Goal: Task Accomplishment & Management: Complete application form

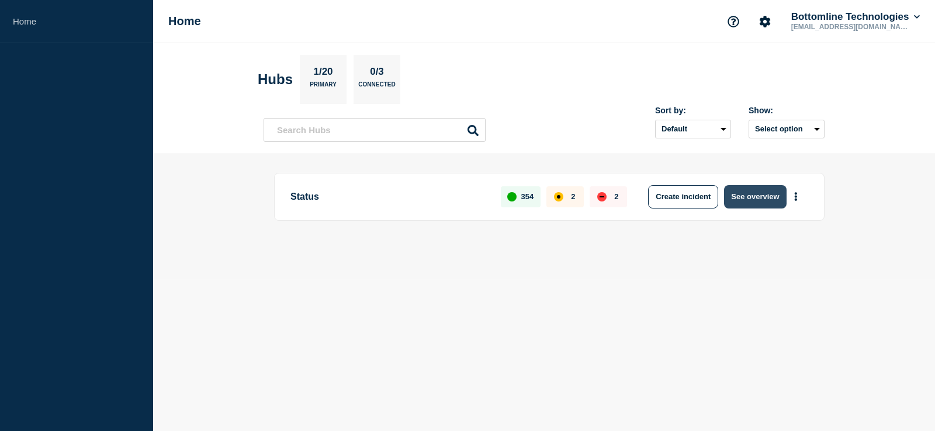
click at [765, 195] on button "See overview" at bounding box center [755, 196] width 62 height 23
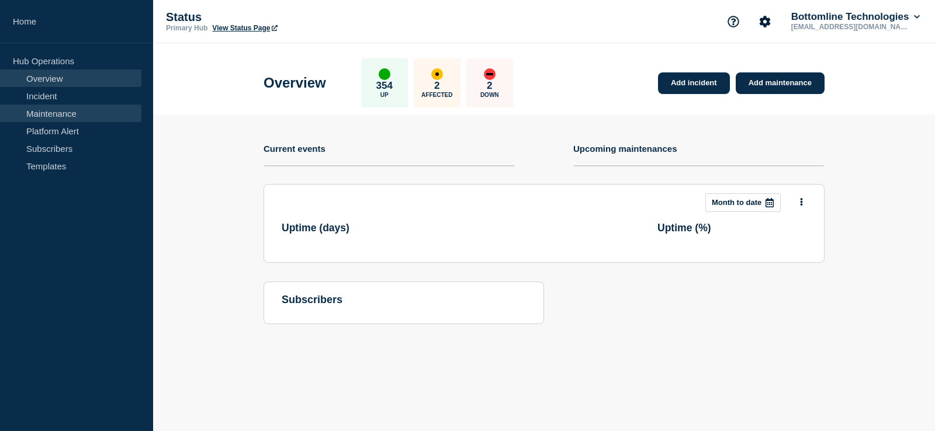
click at [78, 114] on link "Maintenance" at bounding box center [70, 114] width 141 height 18
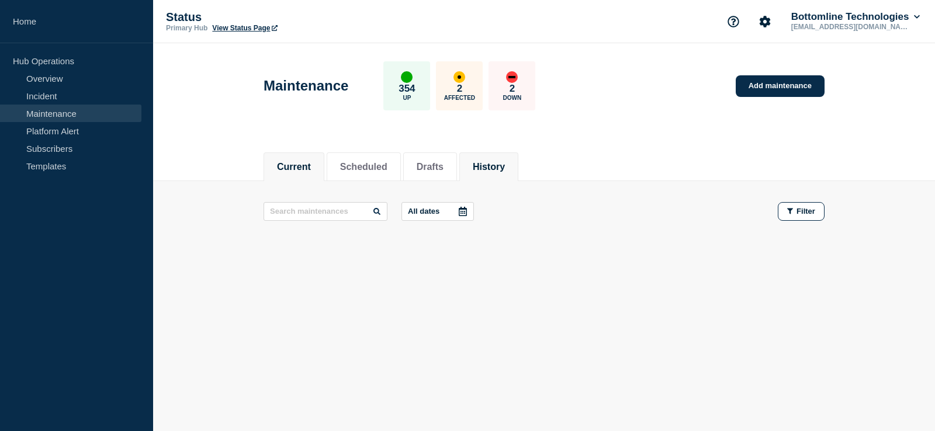
click at [518, 174] on li "History" at bounding box center [488, 167] width 59 height 29
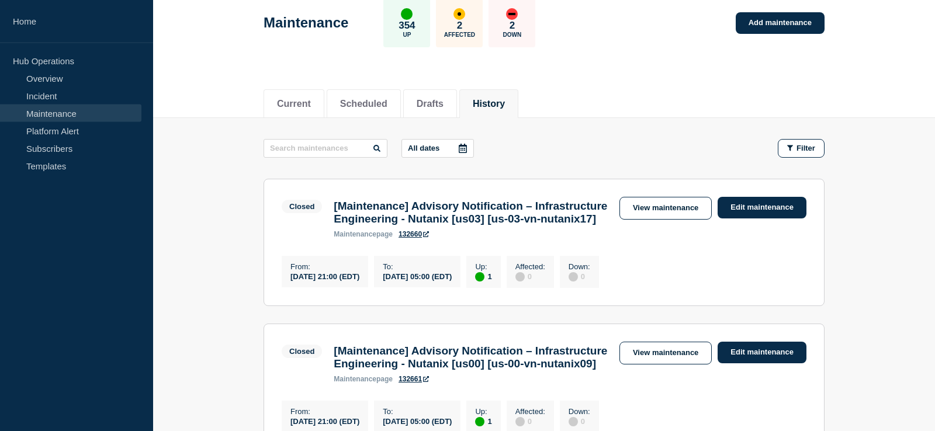
scroll to position [119, 0]
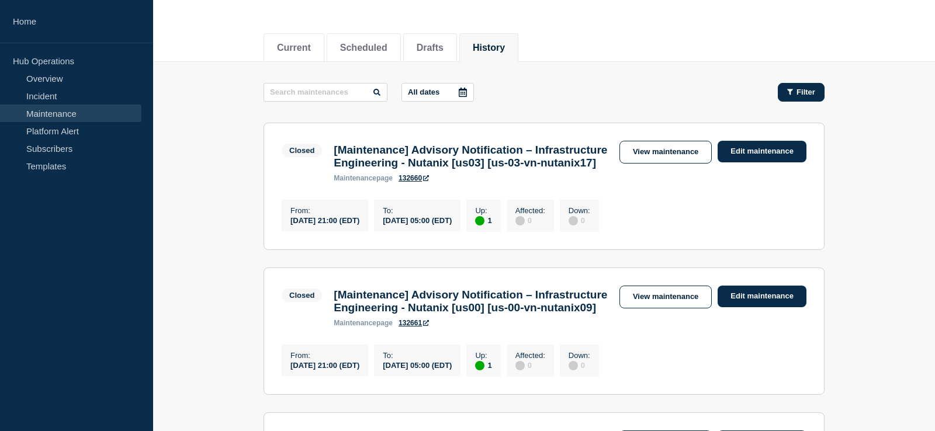
click at [791, 92] on icon "button" at bounding box center [790, 92] width 6 height 6
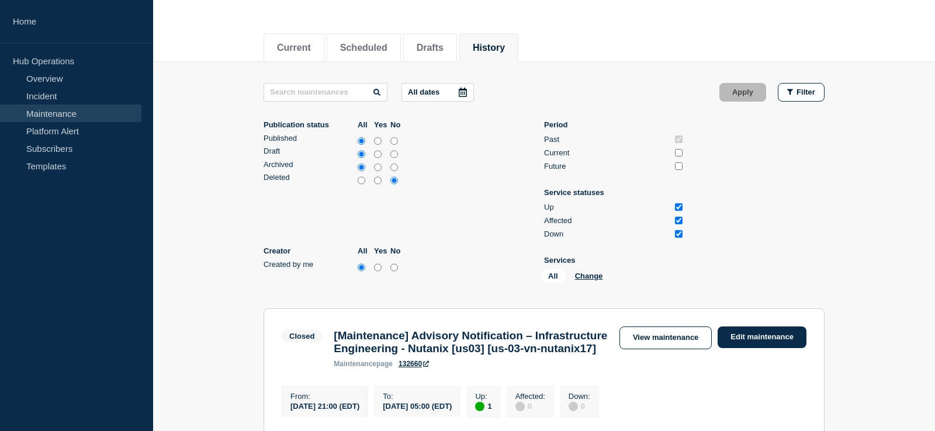
click at [379, 273] on input "yes" at bounding box center [378, 268] width 8 height 12
radio input "true"
click at [746, 91] on button "Apply" at bounding box center [743, 92] width 47 height 19
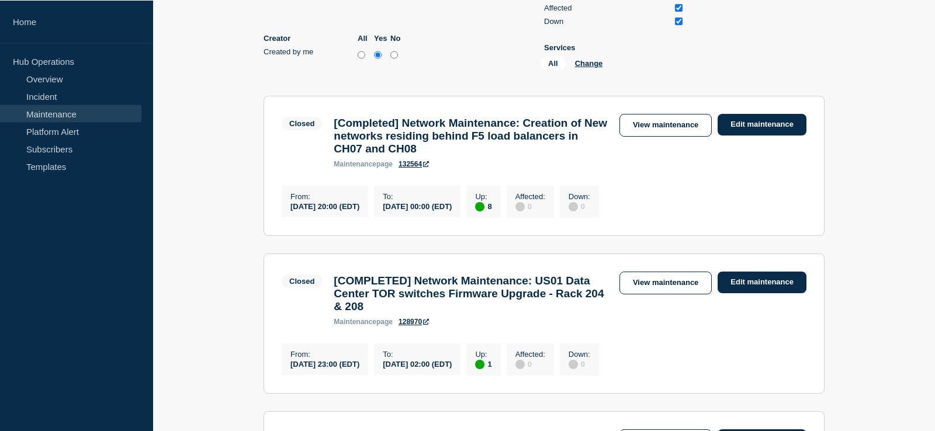
scroll to position [358, 0]
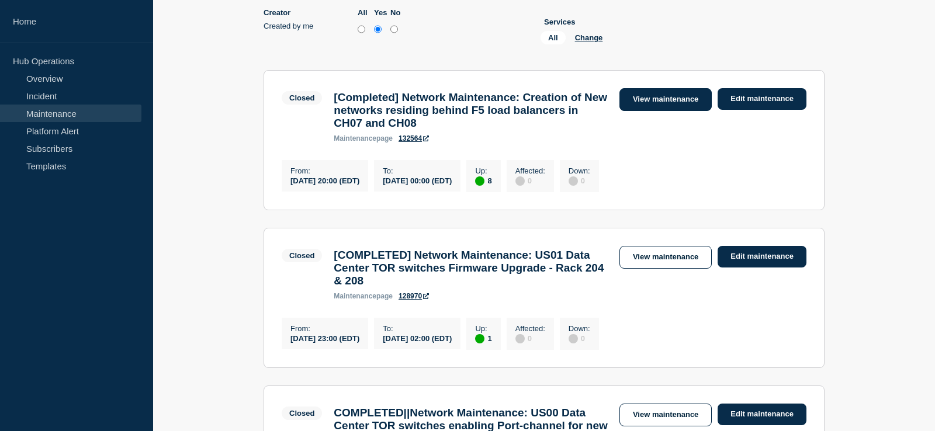
click at [682, 109] on link "View maintenance" at bounding box center [666, 99] width 92 height 23
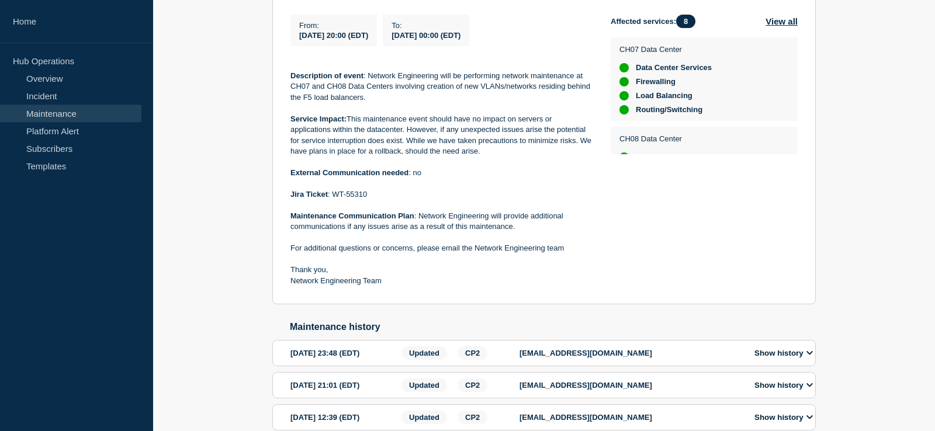
scroll to position [298, 0]
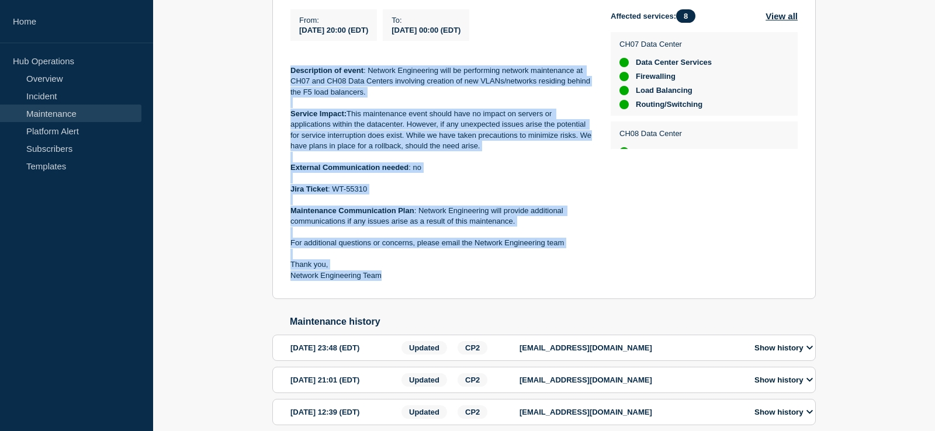
drag, startPoint x: 294, startPoint y: 105, endPoint x: 413, endPoint y: 299, distance: 227.5
click at [413, 299] on section "Closed [Completed] Network Maintenance: Creation of New networks residing behin…" at bounding box center [544, 117] width 544 height 365
copy div "Description of event : Network Engineering will be performing network maintenan…"
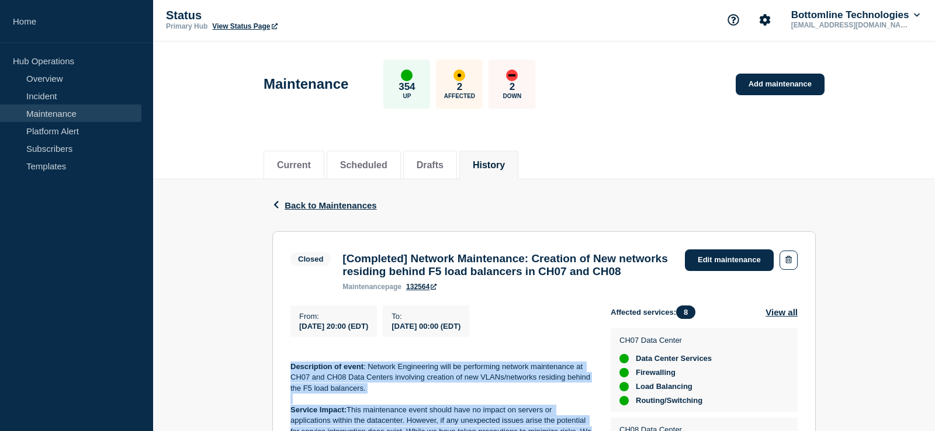
scroll to position [0, 0]
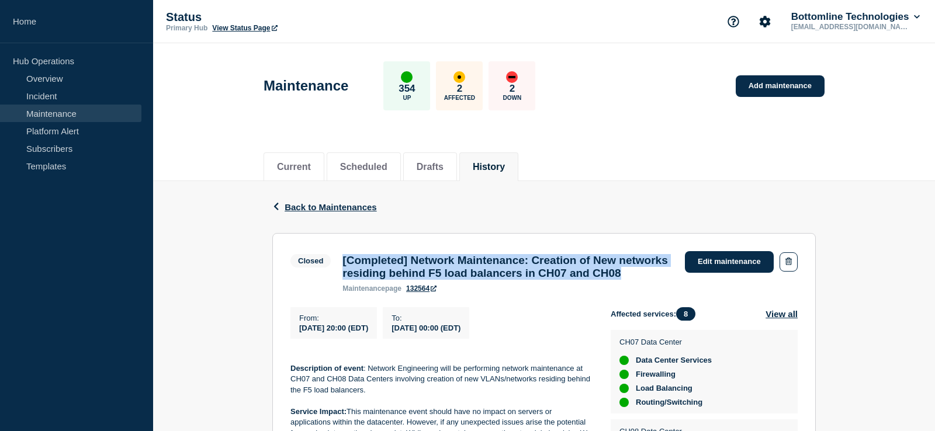
drag, startPoint x: 409, startPoint y: 291, endPoint x: 341, endPoint y: 258, distance: 75.8
click at [341, 258] on div "[Completed] Network Maintenance: Creation of New networks residing behind F5 lo…" at bounding box center [508, 273] width 343 height 39
copy h3 "[Completed] Network Maintenance: Creation of New networks residing behind F5 lo…"
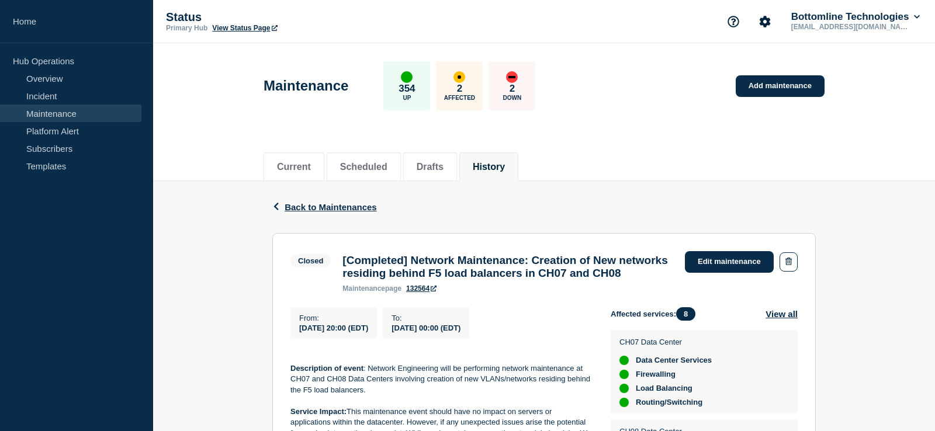
click at [493, 217] on div "Back Back to Maintenances" at bounding box center [544, 207] width 544 height 52
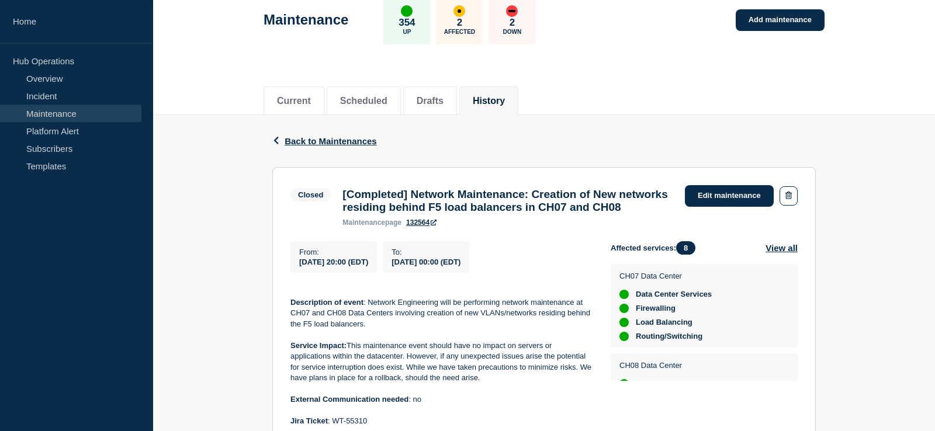
scroll to position [60, 0]
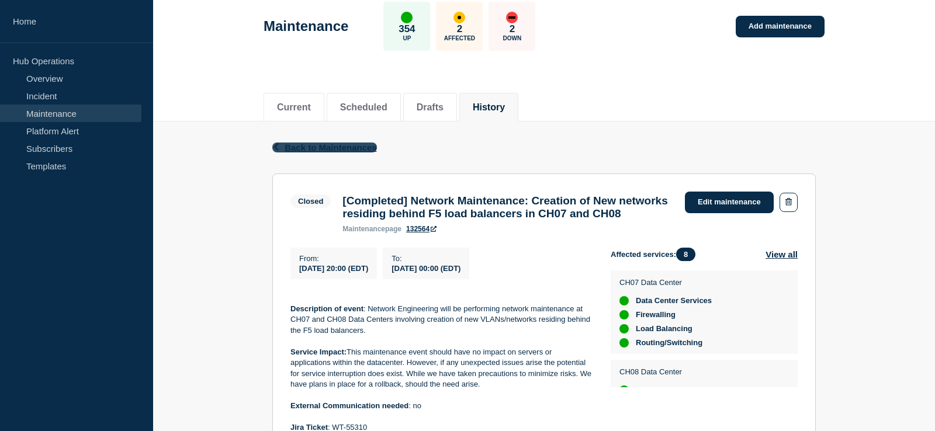
click at [275, 147] on icon "button" at bounding box center [276, 147] width 5 height 8
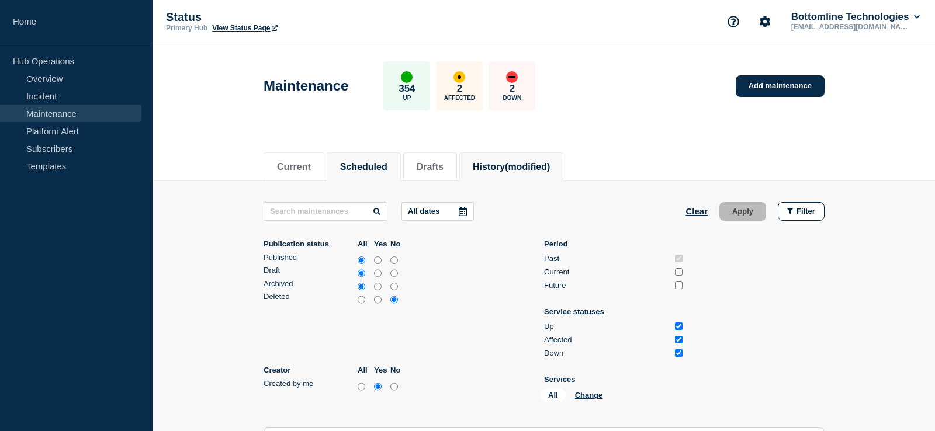
click at [371, 167] on button "Scheduled" at bounding box center [363, 167] width 47 height 11
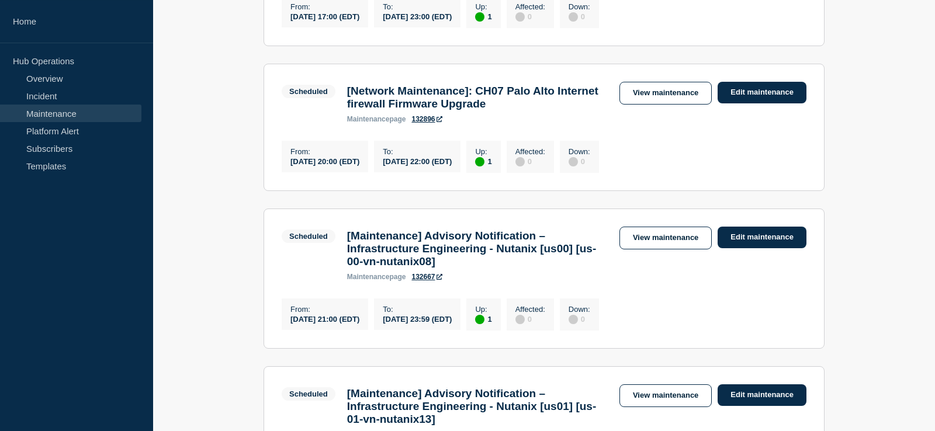
scroll to position [1312, 0]
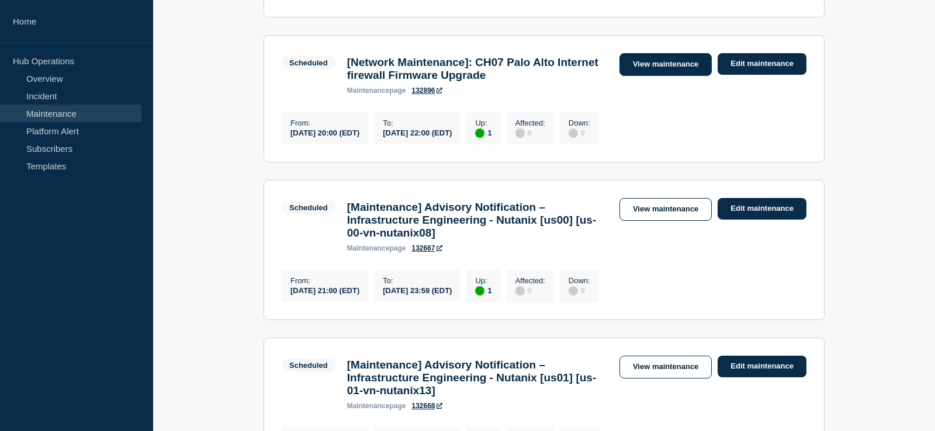
click at [690, 76] on link "View maintenance" at bounding box center [666, 64] width 92 height 23
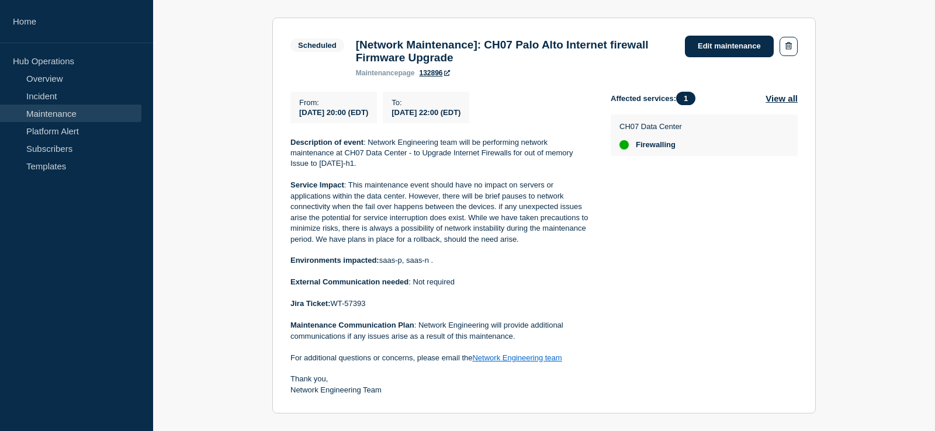
scroll to position [238, 0]
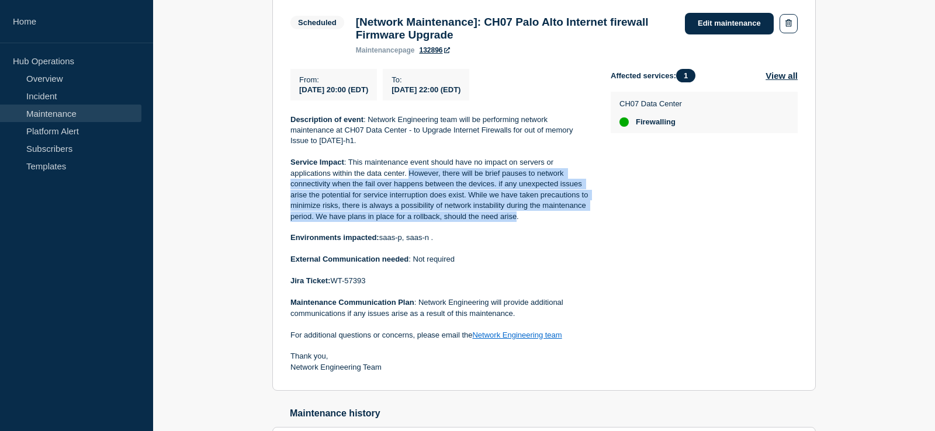
drag, startPoint x: 409, startPoint y: 181, endPoint x: 517, endPoint y: 227, distance: 118.4
click at [517, 222] on p "Service Impact : This maintenance event should have no impact on servers or app…" at bounding box center [442, 189] width 302 height 65
copy p "However, there will be brief pauses to network connectivity when the fail over …"
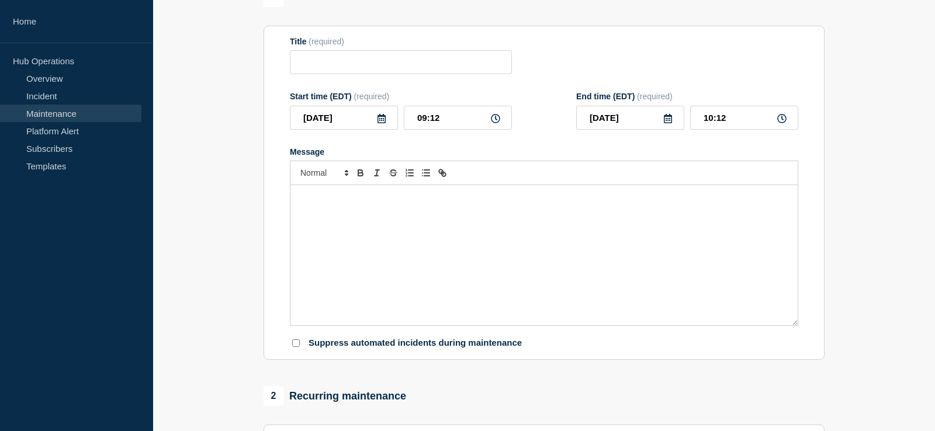
scroll to position [119, 0]
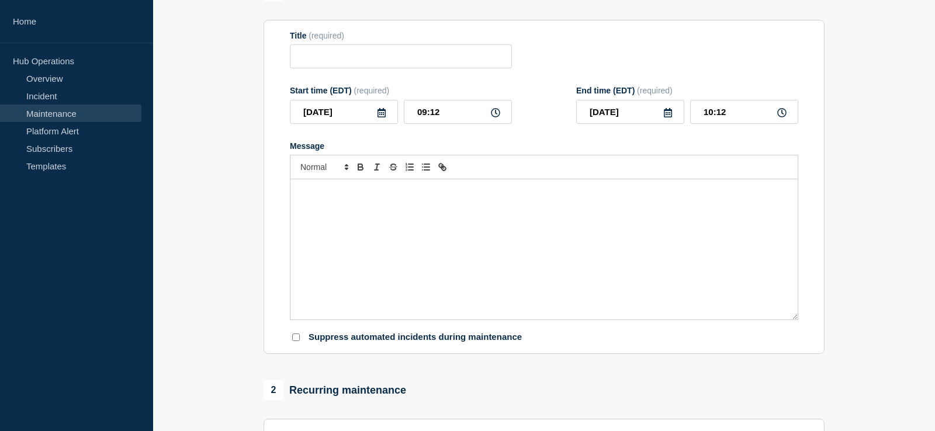
click at [397, 228] on div "Message" at bounding box center [544, 249] width 507 height 140
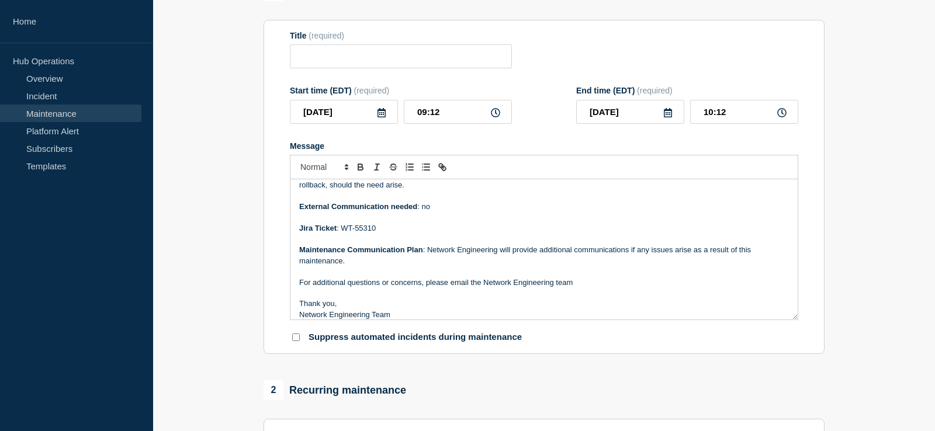
scroll to position [0, 0]
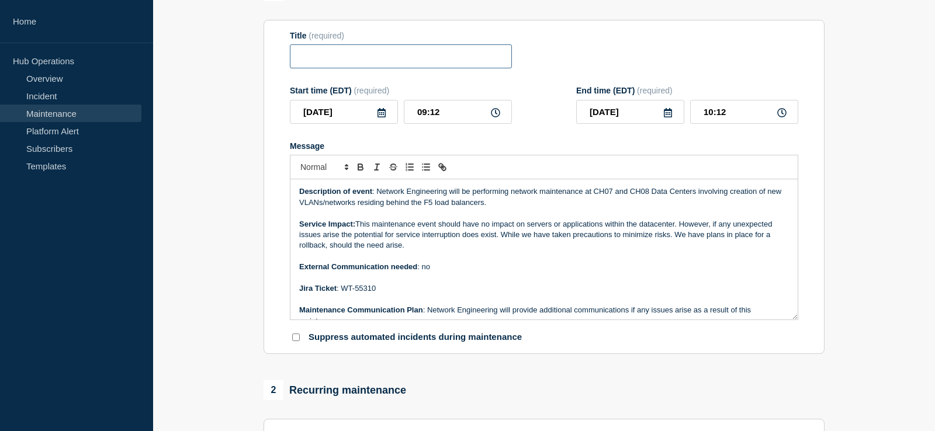
click at [347, 55] on input "Title" at bounding box center [401, 56] width 222 height 24
paste input "[Completed] Network Maintenance: Creation of New networks residing behind F5 lo…"
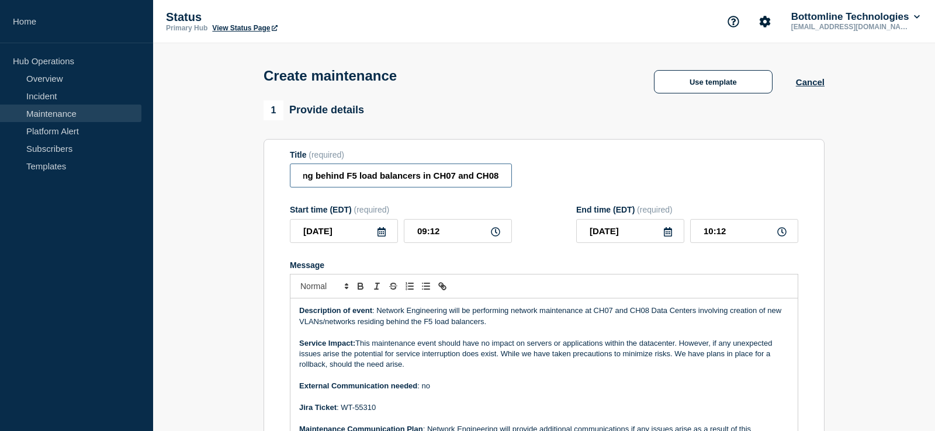
click at [385, 172] on input "[Completed] Network Maintenance: Creation of New networks residing behind F5 lo…" at bounding box center [401, 176] width 222 height 24
drag, startPoint x: 398, startPoint y: 179, endPoint x: 148, endPoint y: 168, distance: 249.8
click at [290, 168] on input "[Completed] Network Maintenance: Creation of New networks residing behind F5 lo…" at bounding box center [401, 176] width 222 height 24
click at [397, 180] on input "[Completed] Network Maintenance: Creation of New networks residing behind F5 lo…" at bounding box center [401, 176] width 222 height 24
click at [333, 178] on input "[Completed] Network Maintenance: Creation of New networks residing behind F5 lo…" at bounding box center [401, 176] width 222 height 24
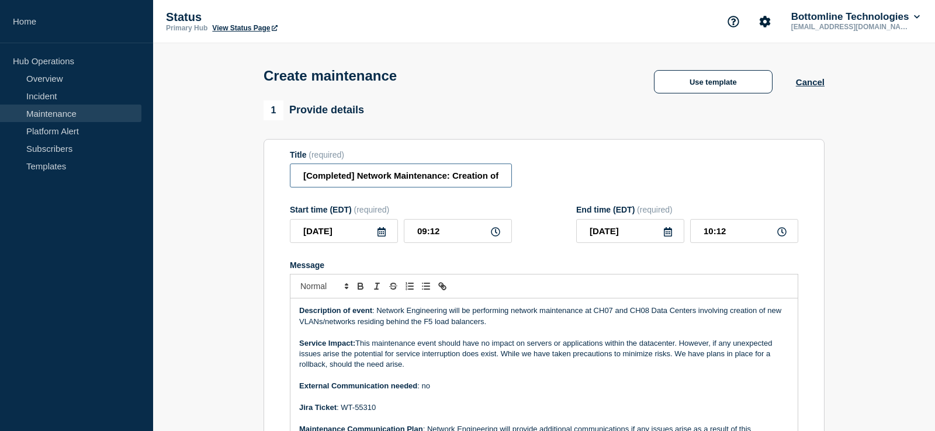
click at [333, 178] on input "[Completed] Network Maintenance: Creation of New networks residing behind F5 lo…" at bounding box center [401, 176] width 222 height 24
click at [410, 182] on input "Network Maintenance: Creation of New networks residing behind F5 load balancers…" at bounding box center [401, 176] width 222 height 24
click at [454, 183] on input "Network Maintenance: Trunking of new VLAN networks residing behind F5 load bala…" at bounding box center [401, 176] width 222 height 24
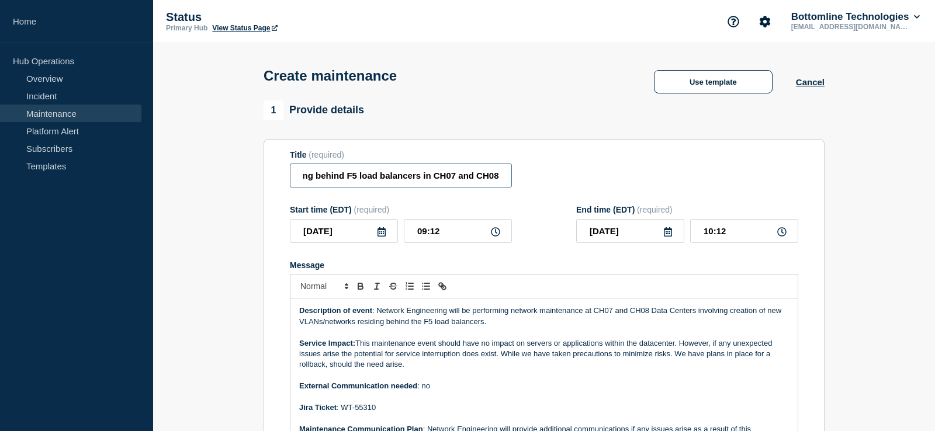
drag, startPoint x: 443, startPoint y: 182, endPoint x: 593, endPoint y: 180, distance: 150.2
click at [512, 180] on input "Network Maintenance: Trunking of new VLAN networks residing behind F5 load bala…" at bounding box center [401, 176] width 222 height 24
click at [449, 184] on input "Network Maintenance: Trunking of new VLAN networks residing behind F5 load bala…" at bounding box center [401, 176] width 222 height 24
drag, startPoint x: 394, startPoint y: 181, endPoint x: 416, endPoint y: 188, distance: 22.7
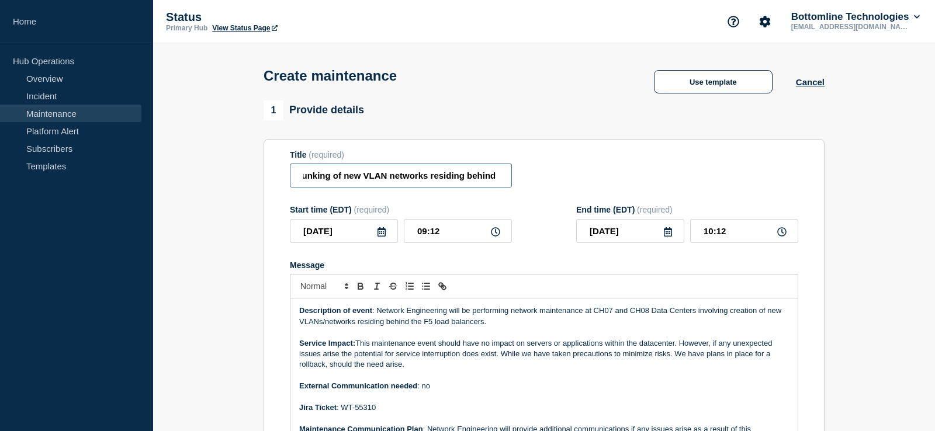
click at [416, 188] on input "Network Maintenance: Trunking of new VLAN networks residing behind F5 load bala…" at bounding box center [401, 176] width 222 height 24
click at [407, 183] on input "Network Maintenance: Trunking of new VLAN networks residing behind F5 load bala…" at bounding box center [401, 176] width 222 height 24
click at [367, 182] on input "Network Maintenance: Trunking of new VLAN networks residing behind F5 load bala…" at bounding box center [401, 176] width 222 height 24
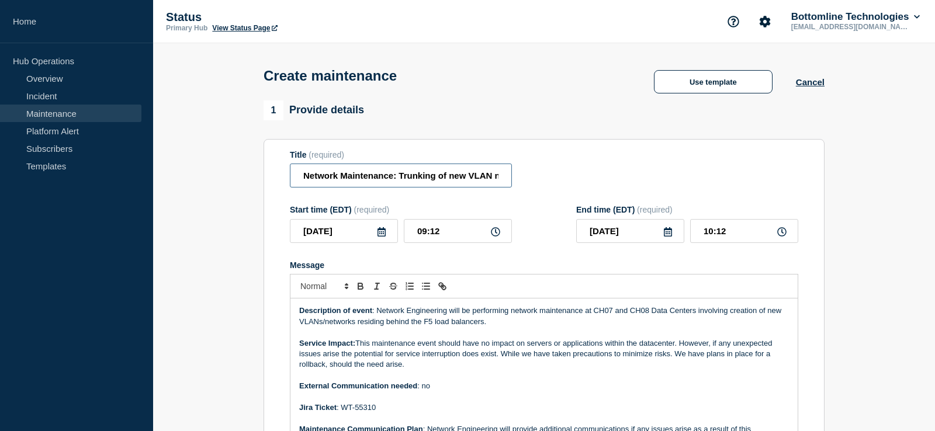
drag, startPoint x: 351, startPoint y: 182, endPoint x: 229, endPoint y: 180, distance: 122.8
click at [290, 180] on input "Network Maintenance: Trunking of new VLAN networks residing behind F5 load bala…" at bounding box center [401, 176] width 222 height 24
click at [378, 184] on input "Network Maintenance: Trunking of new VLAN networks residing behind F5 load bala…" at bounding box center [401, 176] width 222 height 24
drag, startPoint x: 417, startPoint y: 182, endPoint x: 520, endPoint y: 181, distance: 102.3
click at [512, 181] on input "Network Maintenance: Trunking of new VLAN networks residing behind F5 load bala…" at bounding box center [401, 176] width 222 height 24
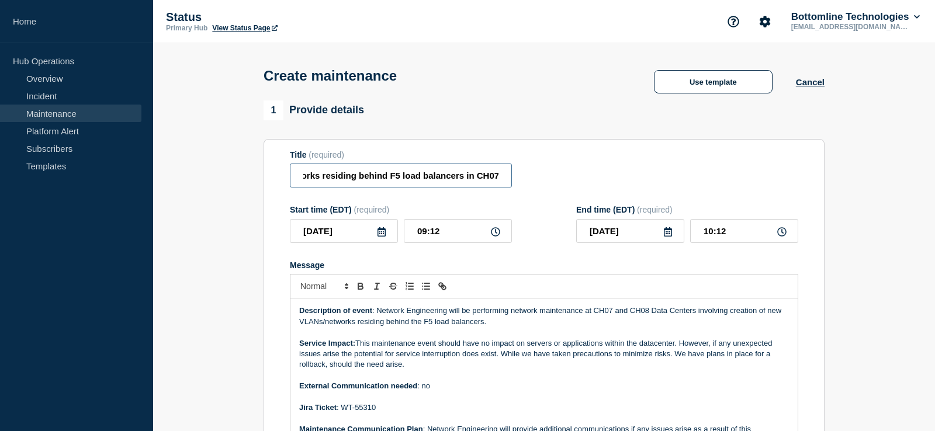
scroll to position [0, 257]
click at [372, 184] on input "Network Maintenance: Trunking of new VLAN networks residing behind F5 load bala…" at bounding box center [401, 176] width 222 height 24
drag, startPoint x: 383, startPoint y: 180, endPoint x: 189, endPoint y: 179, distance: 194.1
click at [290, 179] on input "Network Maintenance: Trunking of new VLAN networks residing behind F5 load bala…" at bounding box center [401, 176] width 222 height 24
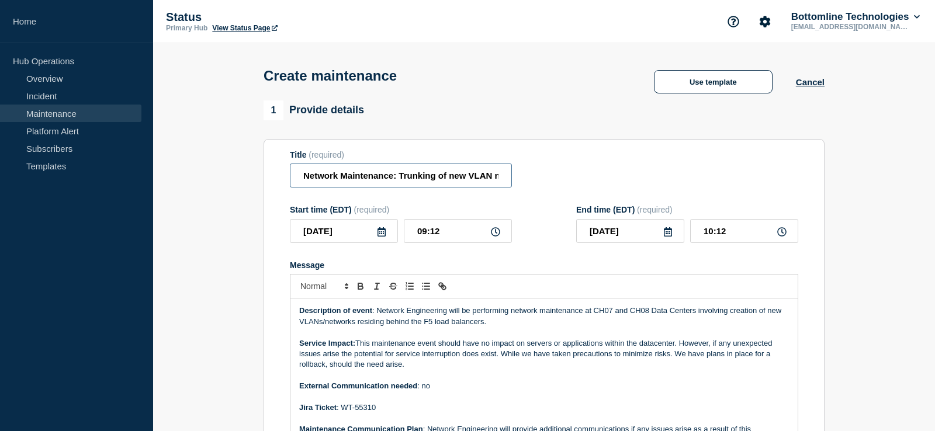
click at [449, 178] on input "Network Maintenance: Trunking of new VLAN networks residing behind F5 load bala…" at bounding box center [401, 176] width 222 height 24
click at [357, 179] on input "Network Maintenance: Trunking of new VLAN on the Nutanix VMs behind F5 load bal…" at bounding box center [401, 176] width 222 height 24
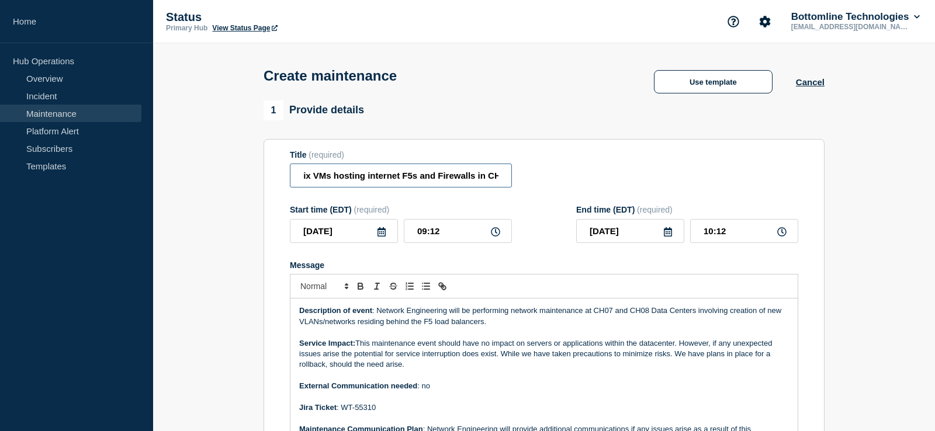
click at [329, 179] on input "Network Maintenance: Trunking of new VLAN on the Nutanix VMs hosting internet F…" at bounding box center [401, 176] width 222 height 24
type input "Network Maintenance: Trunking of new VLAN on the Nutanix VMs hosting internet F…"
click at [389, 319] on p "Description of event : Network Engineering will be performing network maintenan…" at bounding box center [544, 317] width 490 height 22
click at [381, 319] on p "Description of event : SystemEngineering will be performing network maintenance…" at bounding box center [544, 317] width 490 height 22
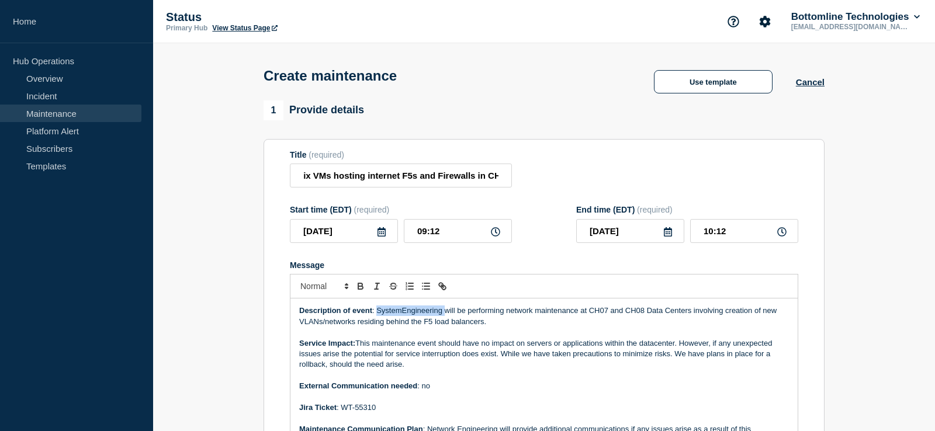
click at [381, 319] on p "Description of event : SystemEngineering will be performing network maintenance…" at bounding box center [544, 317] width 490 height 22
click at [585, 320] on p "Description of event : Network Engineering will be performing network maintenan…" at bounding box center [544, 317] width 490 height 22
click at [338, 179] on input "Network Maintenance: Trunking of new VLAN on the Nutanix VMs hosting internet F…" at bounding box center [401, 176] width 222 height 24
drag, startPoint x: 328, startPoint y: 180, endPoint x: 292, endPoint y: 179, distance: 36.3
click at [292, 179] on input "Network Maintenance: Trunking of new VLAN on the Nutanix VMs hosting internet F…" at bounding box center [401, 176] width 222 height 24
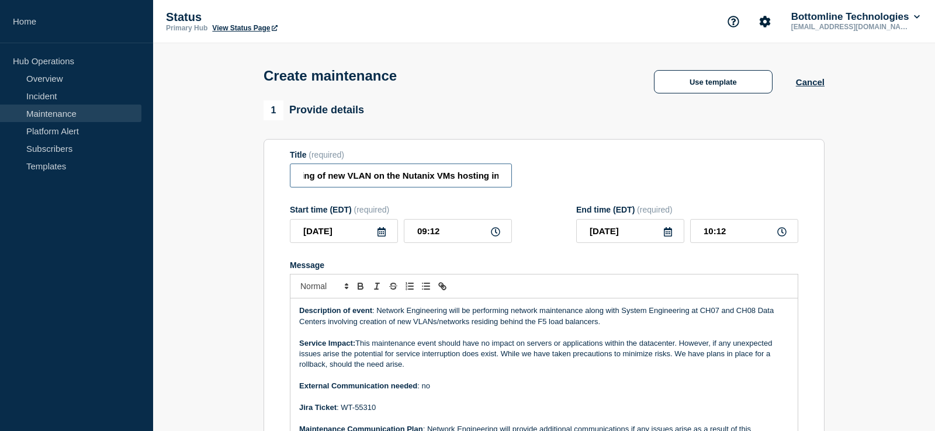
scroll to position [0, 98]
click at [382, 179] on input "Network Maintenance: Trunking of new VLAN on the Nutanix VMs hosting internet F…" at bounding box center [401, 176] width 222 height 24
drag, startPoint x: 306, startPoint y: 179, endPoint x: 291, endPoint y: 179, distance: 15.2
click at [291, 179] on input "Network Maintenance: Trunking of new VLAN on the Nutanix VMs hosting internet F…" at bounding box center [401, 176] width 222 height 24
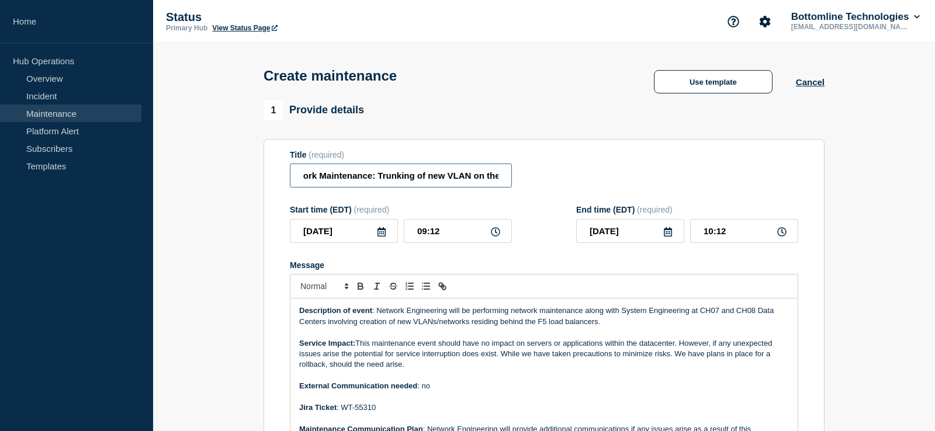
click at [377, 179] on input "Network Maintenance: Trunking of new VLAN on the Nutanix VMs hosting internet F…" at bounding box center [401, 176] width 222 height 24
drag, startPoint x: 379, startPoint y: 180, endPoint x: 627, endPoint y: 182, distance: 247.8
click at [512, 182] on input "Network Maintenance: Trunking of new VLAN on the Nutanix VMs hosting internet F…" at bounding box center [401, 176] width 222 height 24
click at [375, 337] on p "Message" at bounding box center [544, 332] width 490 height 11
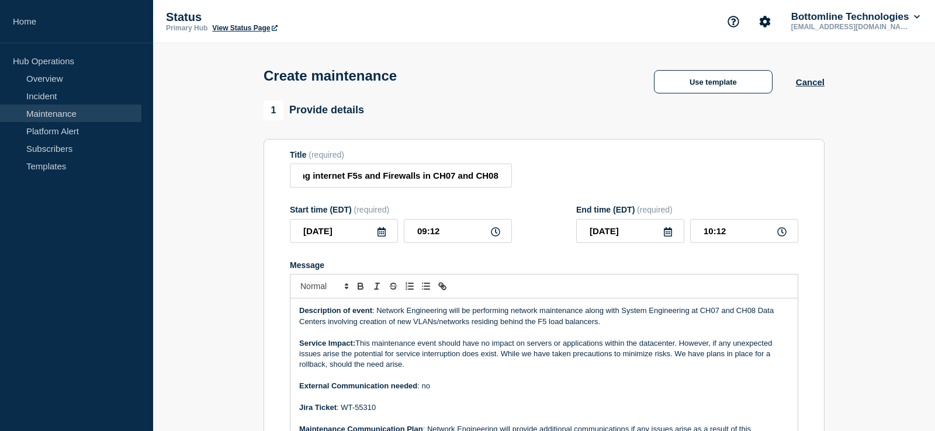
click at [361, 327] on p "Description of event : Network Engineering will be performing network maintenan…" at bounding box center [544, 317] width 490 height 22
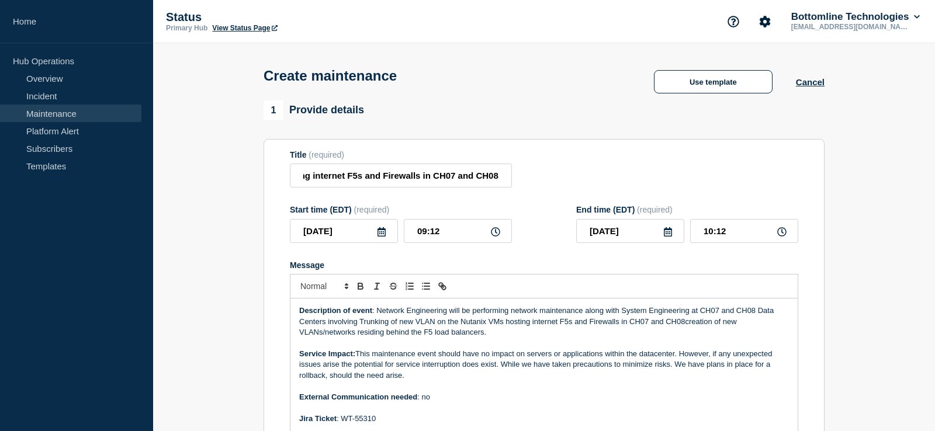
click at [362, 328] on p "Description of event : Network Engineering will be performing network maintenan…" at bounding box center [544, 322] width 490 height 32
click at [396, 338] on p "Description of event : Network Engineering will be performing network maintenan…" at bounding box center [544, 322] width 490 height 32
click at [504, 325] on p "Description of event : Network Engineering will be performing network maintenan…" at bounding box center [544, 322] width 490 height 32
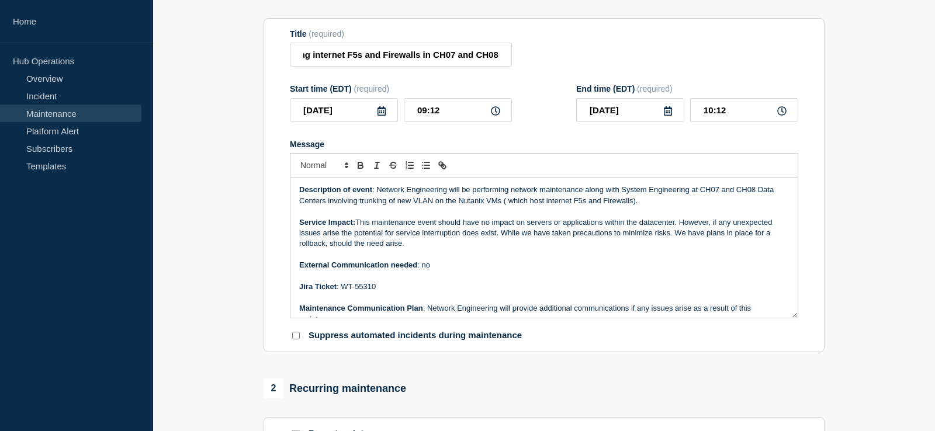
scroll to position [119, 0]
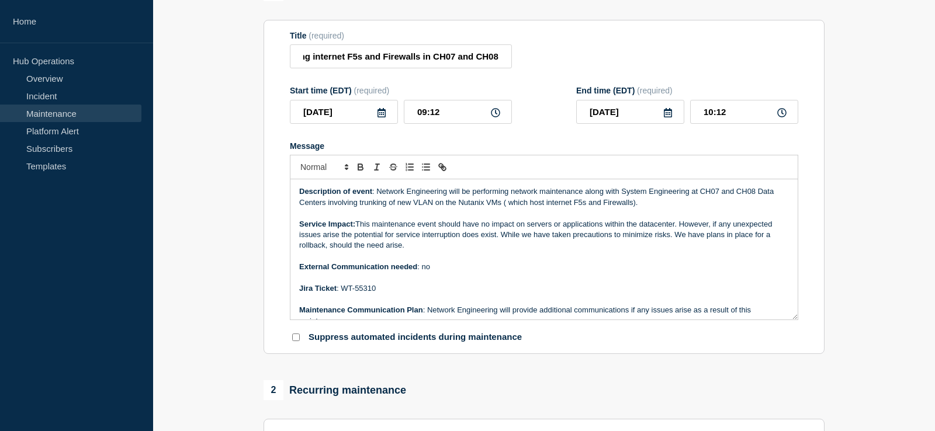
click at [449, 251] on p "Service Impact: This maintenance event should have no impact on servers or appl…" at bounding box center [544, 235] width 490 height 32
click at [682, 231] on p "Service Impact: This maintenance event should have no impact on servers or appl…" at bounding box center [544, 235] width 490 height 32
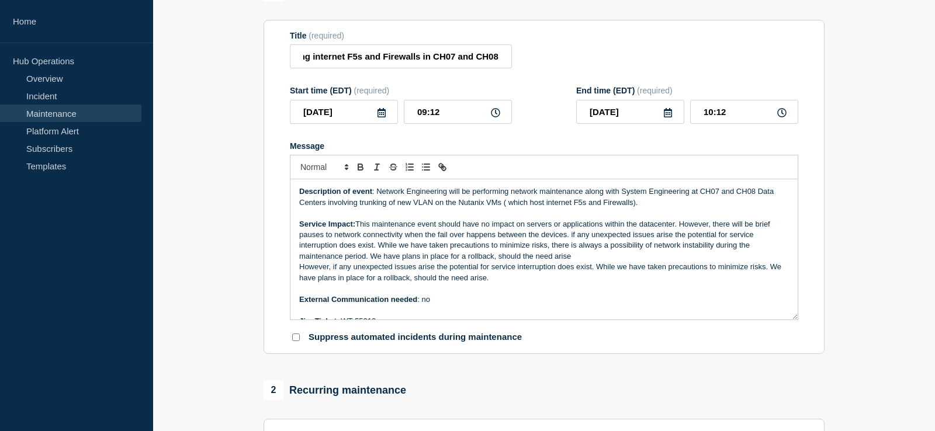
click at [575, 241] on p "Service Impact: This maintenance event should have no impact on servers or appl…" at bounding box center [544, 240] width 490 height 43
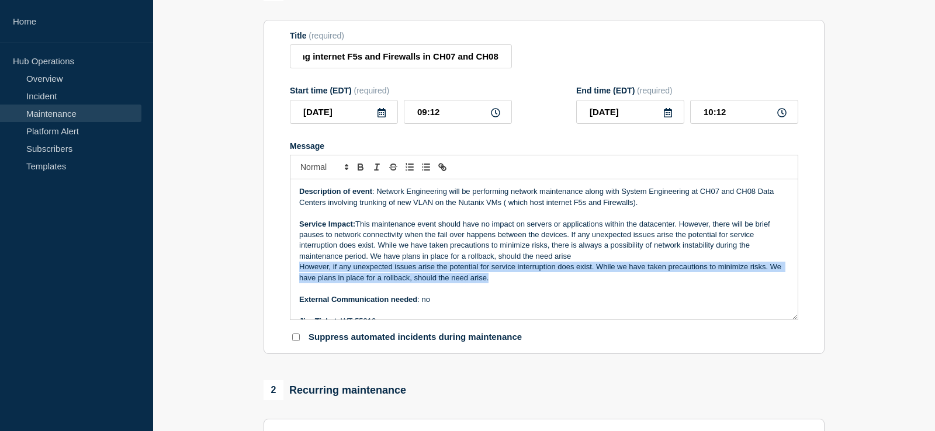
drag, startPoint x: 496, startPoint y: 287, endPoint x: 295, endPoint y: 274, distance: 201.5
click at [295, 274] on div "Description of event : Network Engineering will be performing network maintenan…" at bounding box center [544, 249] width 507 height 140
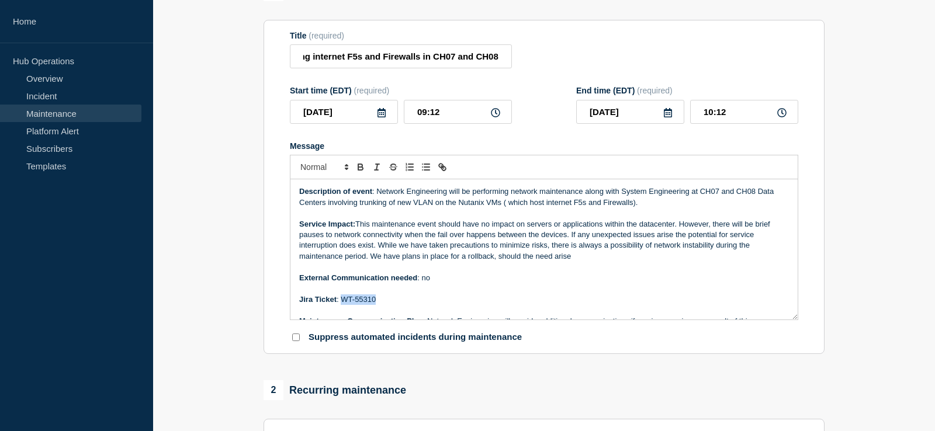
drag, startPoint x: 362, startPoint y: 305, endPoint x: 343, endPoint y: 305, distance: 19.3
click at [343, 305] on p "Jira Ticket : WT-55310" at bounding box center [544, 300] width 490 height 11
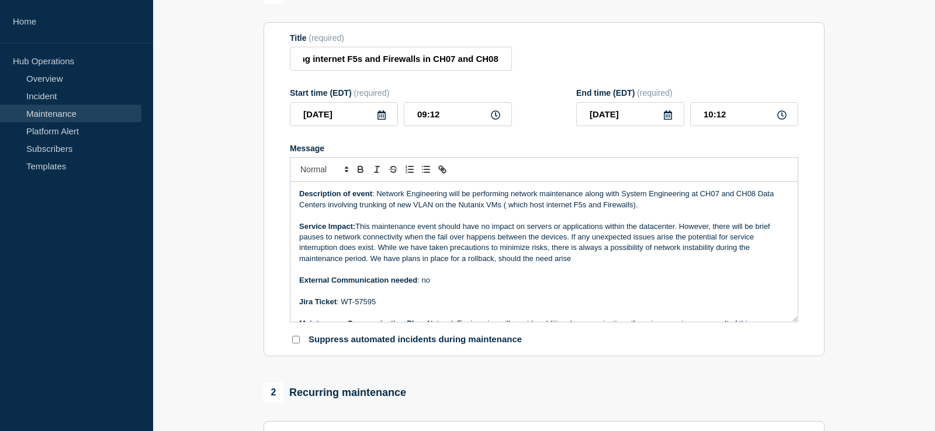
scroll to position [60, 0]
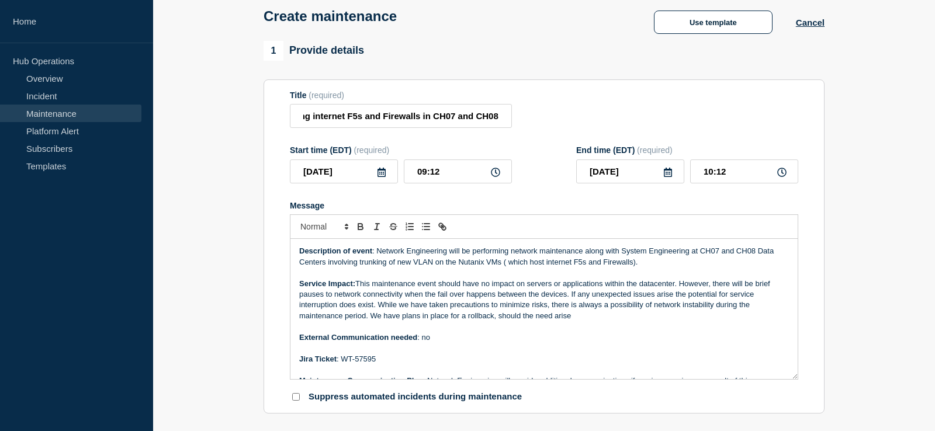
click at [384, 177] on icon at bounding box center [382, 172] width 8 height 9
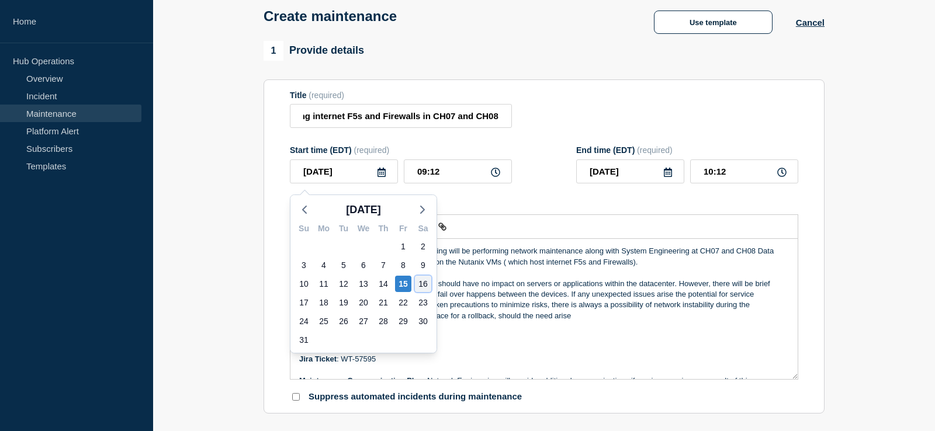
click at [423, 278] on div "16" at bounding box center [423, 284] width 16 height 16
type input "2025-08-16"
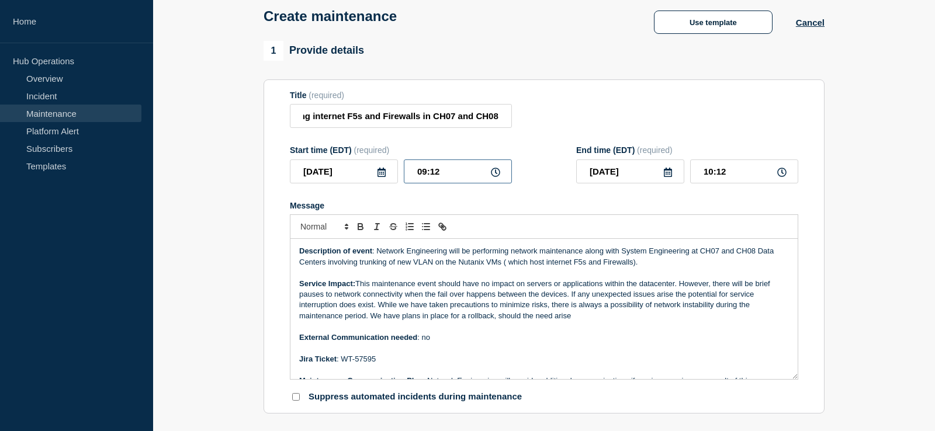
click at [427, 179] on input "09:12" at bounding box center [458, 172] width 108 height 24
click at [420, 177] on input "09:12" at bounding box center [458, 172] width 108 height 24
type input "22:12"
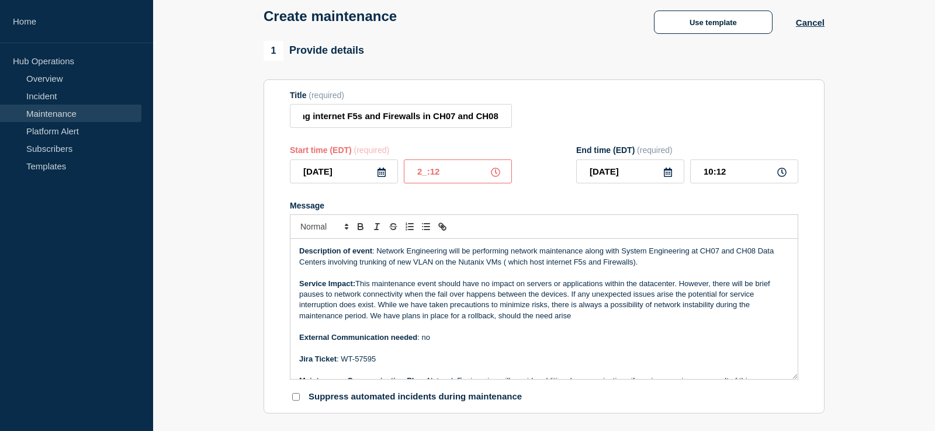
type input "23:12"
click at [437, 180] on input "22:12" at bounding box center [458, 172] width 108 height 24
type input "22:30"
type input "23:30"
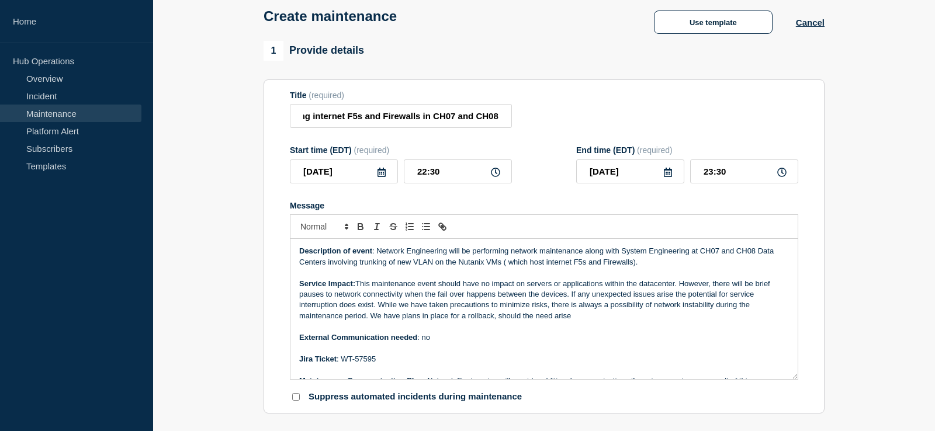
click at [605, 202] on form "Title (required) Network Maintenance: Trunking of new VLAN on the Nutanix VMs h…" at bounding box center [544, 247] width 509 height 313
click at [668, 177] on icon at bounding box center [668, 172] width 8 height 9
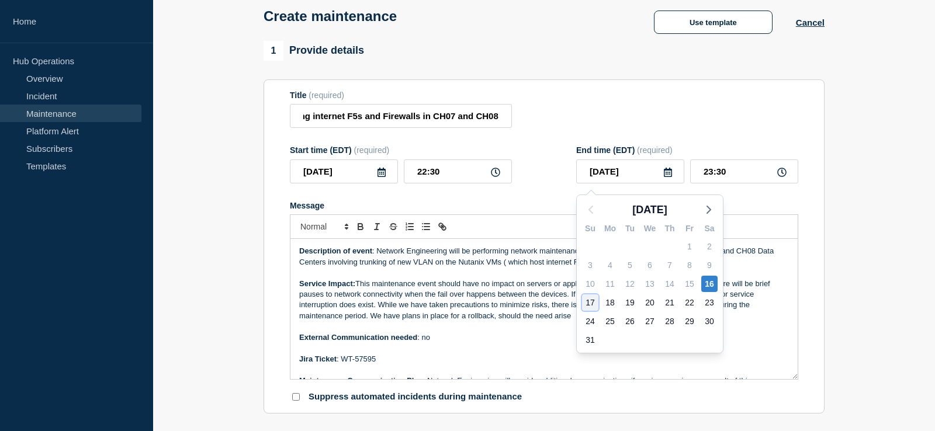
click at [594, 302] on div "17" at bounding box center [590, 303] width 16 height 16
type input "2025-08-17"
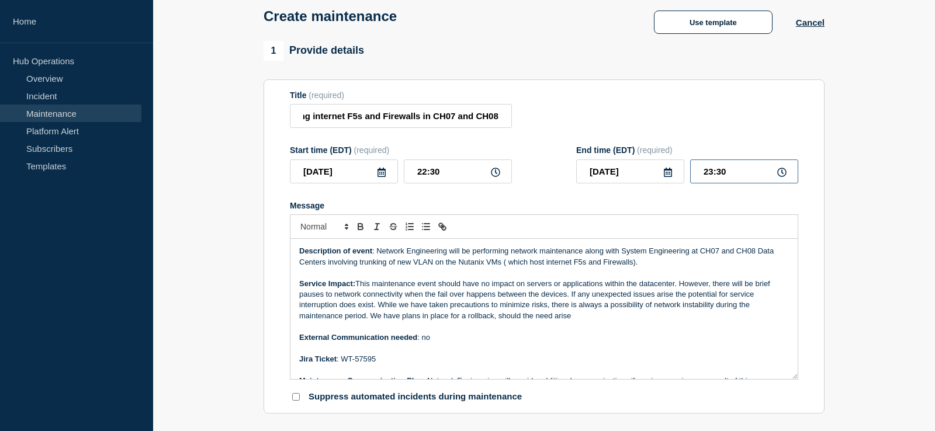
click at [707, 181] on input "23:30" at bounding box center [744, 172] width 108 height 24
click at [719, 181] on input "01:30" at bounding box center [744, 172] width 108 height 24
type input "01:00"
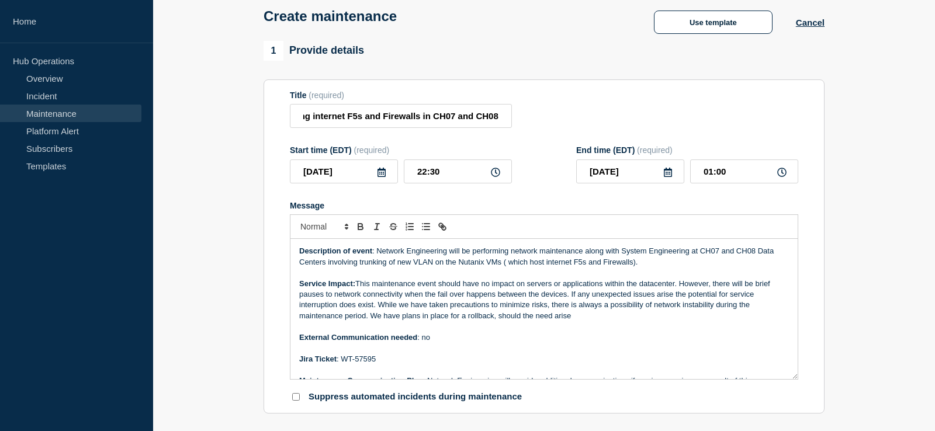
click at [722, 143] on form "Title (required) Network Maintenance: Trunking of new VLAN on the Nutanix VMs h…" at bounding box center [544, 247] width 509 height 313
click at [542, 147] on form "Title (required) Network Maintenance: Trunking of new VLAN on the Nutanix VMs h…" at bounding box center [544, 247] width 509 height 313
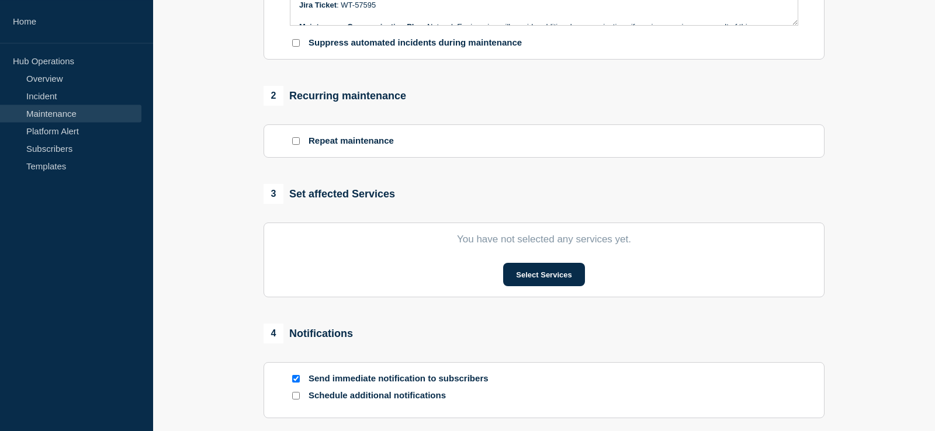
scroll to position [477, 0]
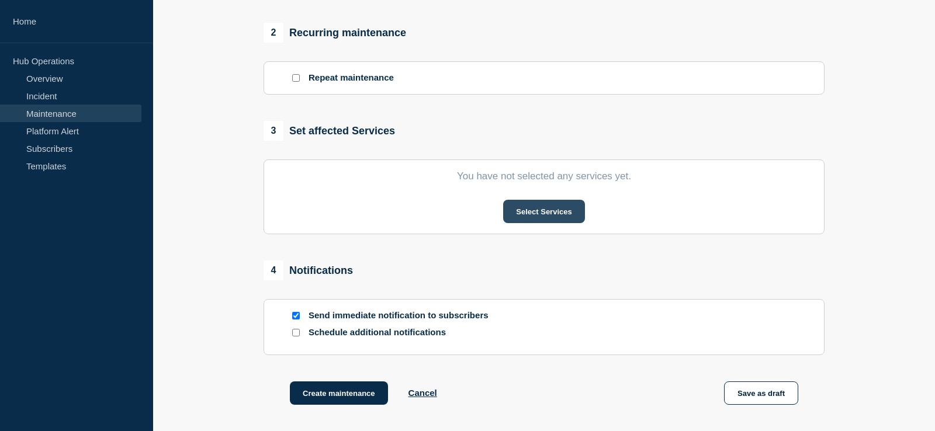
click at [534, 216] on button "Select Services" at bounding box center [543, 211] width 81 height 23
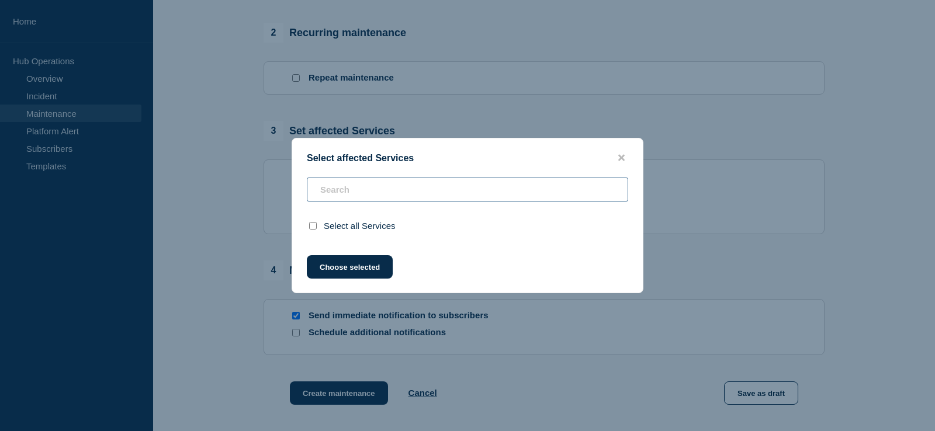
click at [397, 194] on input "text" at bounding box center [467, 190] width 321 height 24
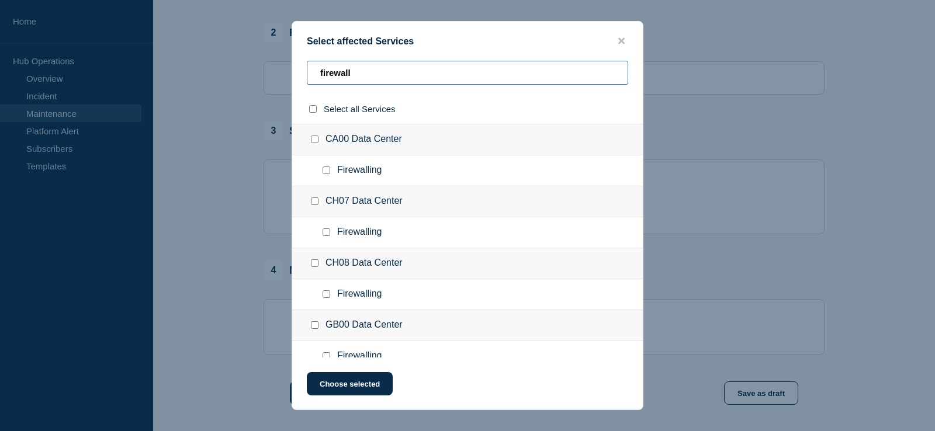
type input "firewall"
click at [326, 233] on input "Firewalling checkbox" at bounding box center [327, 233] width 8 height 8
checkbox input "true"
click at [329, 295] on input "Firewalling checkbox" at bounding box center [327, 295] width 8 height 8
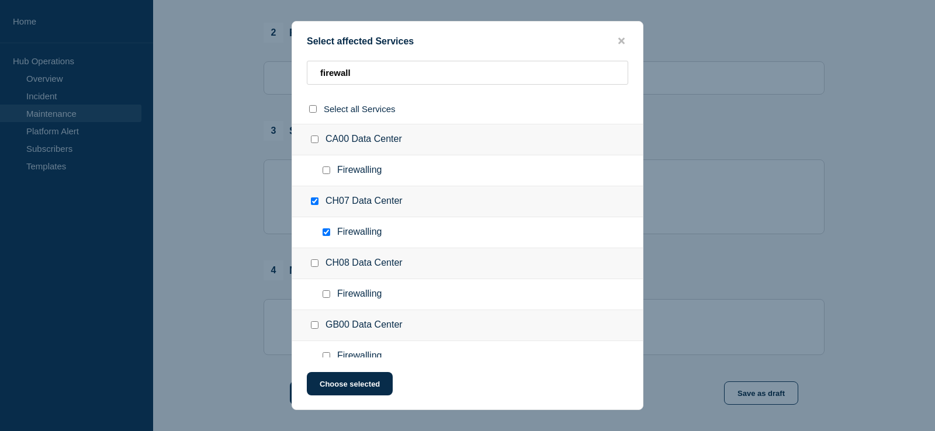
checkbox input "true"
drag, startPoint x: 374, startPoint y: 78, endPoint x: 64, endPoint y: 74, distance: 310.4
click at [307, 74] on input "firewall" at bounding box center [467, 73] width 321 height 24
type input "l"
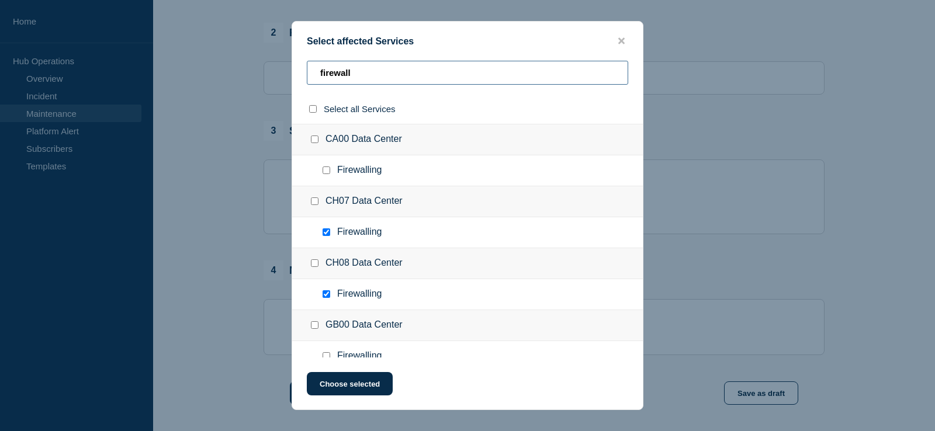
checkbox input "false"
type input "load"
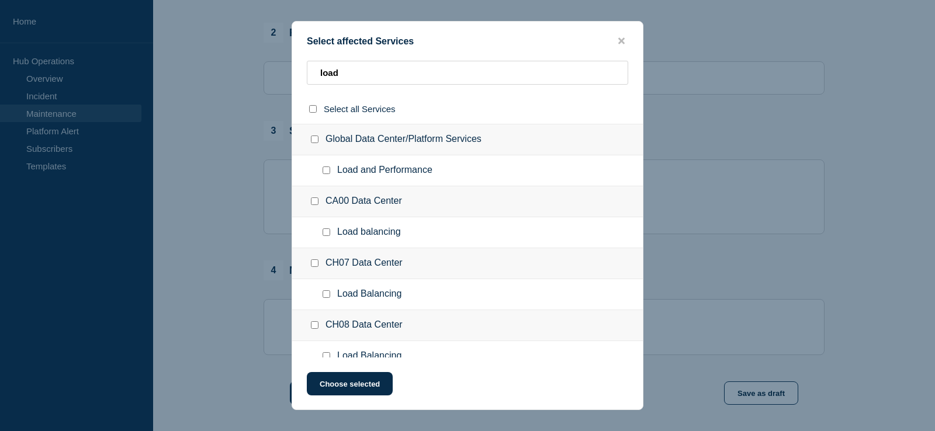
click at [326, 297] on input "Load Balancing checkbox" at bounding box center [327, 295] width 8 height 8
checkbox input "true"
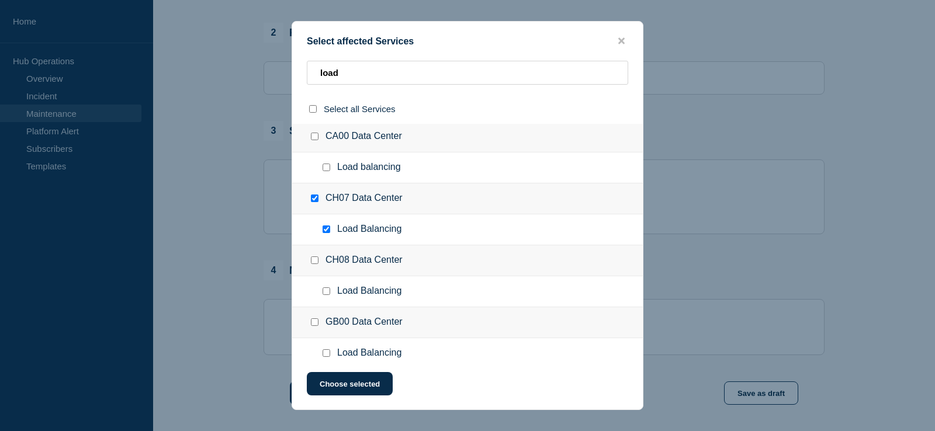
scroll to position [119, 0]
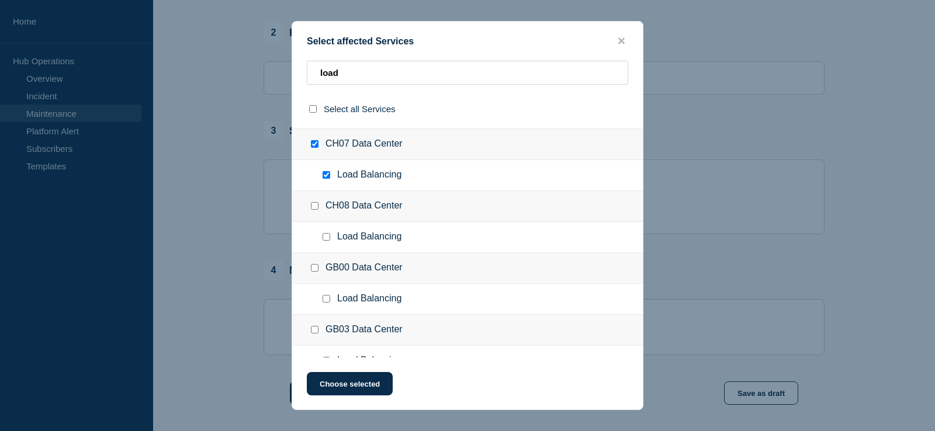
click at [327, 241] on input "Load Balancing checkbox" at bounding box center [327, 237] width 8 height 8
checkbox input "true"
click at [367, 382] on button "Choose selected" at bounding box center [350, 383] width 86 height 23
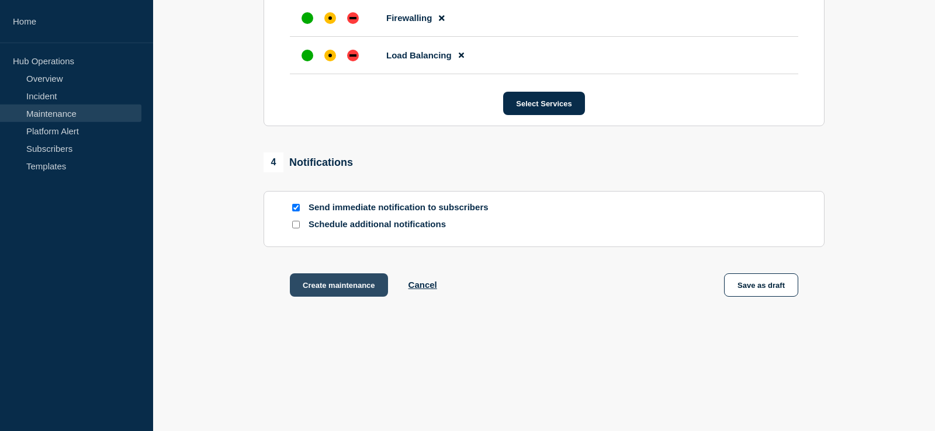
scroll to position [821, 0]
click at [296, 223] on input "Schedule additional notifications" at bounding box center [296, 225] width 8 height 8
checkbox input "true"
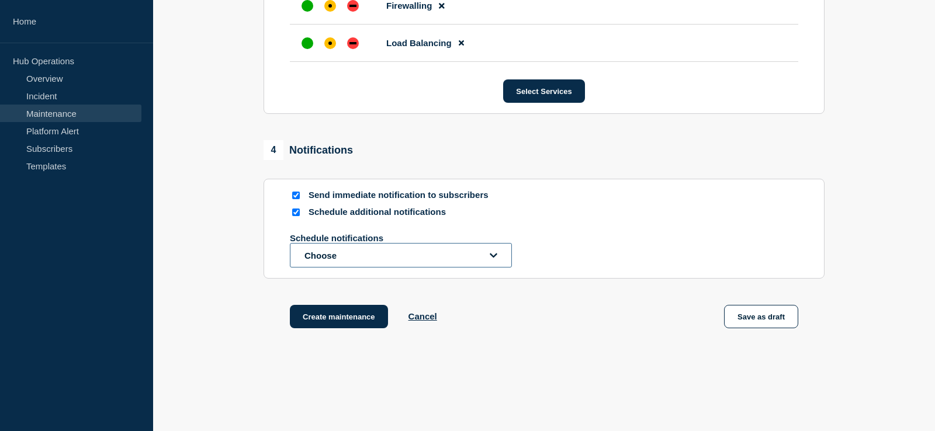
click at [367, 268] on button "Choose" at bounding box center [401, 255] width 222 height 25
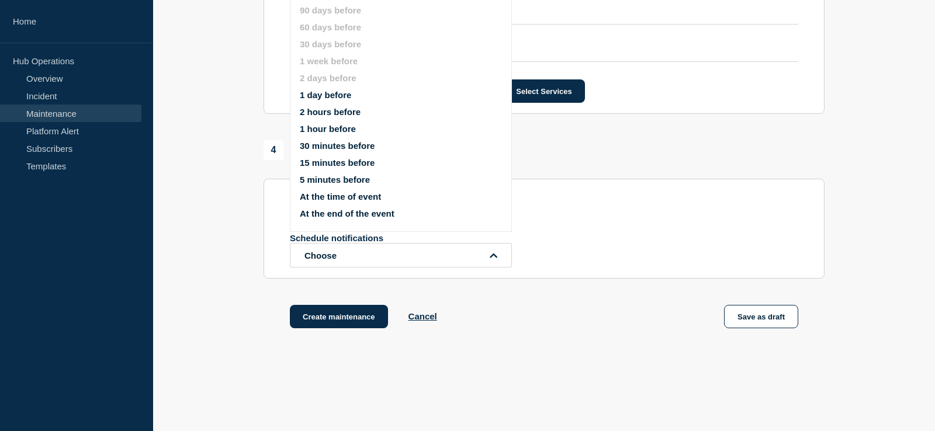
click at [343, 99] on button "1 day before" at bounding box center [325, 95] width 51 height 10
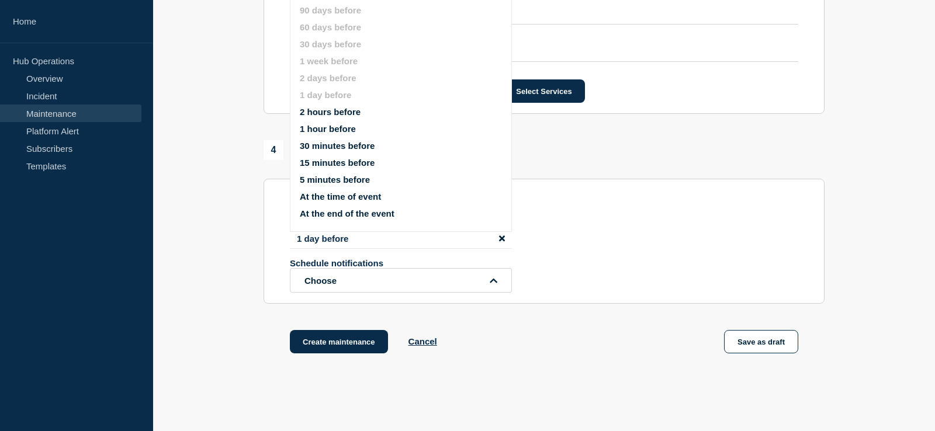
click at [342, 117] on button "2 hours before" at bounding box center [330, 112] width 61 height 10
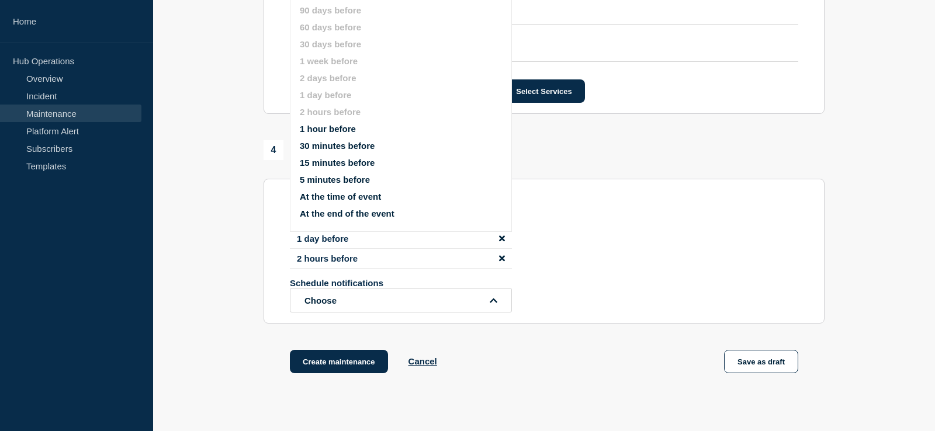
click at [508, 369] on div "Create maintenance Cancel Save as draft" at bounding box center [544, 376] width 561 height 53
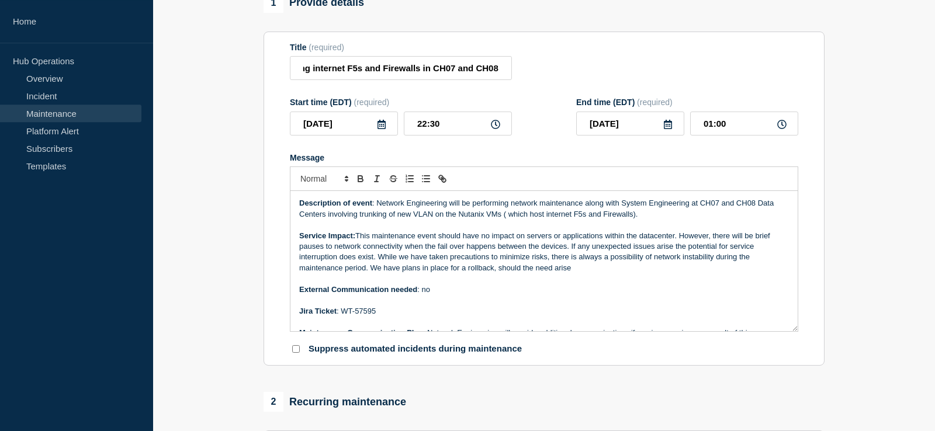
scroll to position [106, 0]
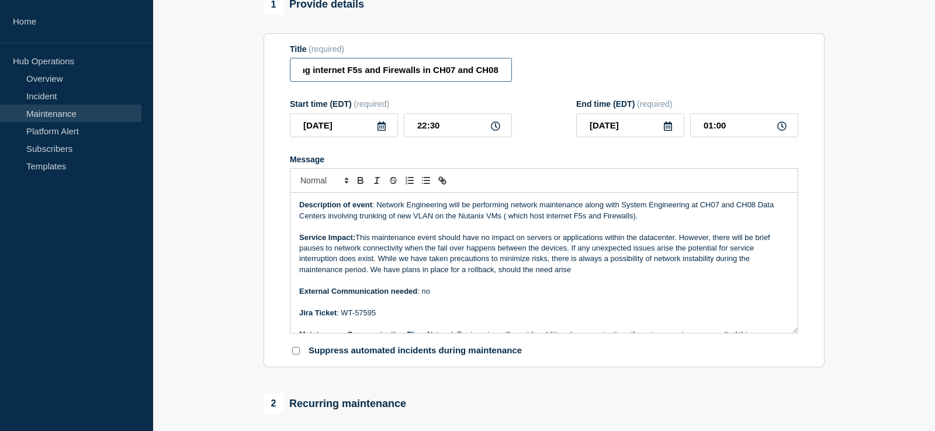
click at [430, 71] on input "Network Maintenance: Trunking of new VLAN on the Nutanix VMs hosting internet F…" at bounding box center [401, 70] width 222 height 24
paste input "Trunking of a new VLAN on the Nutanix VMs which host"
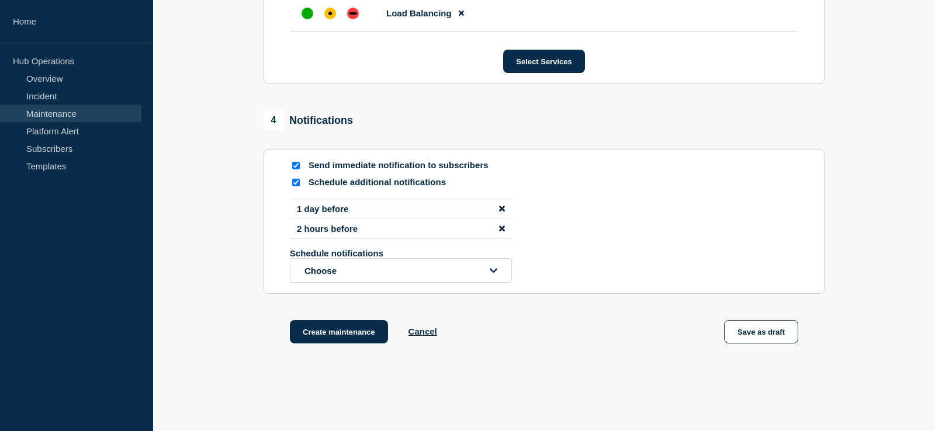
scroll to position [912, 0]
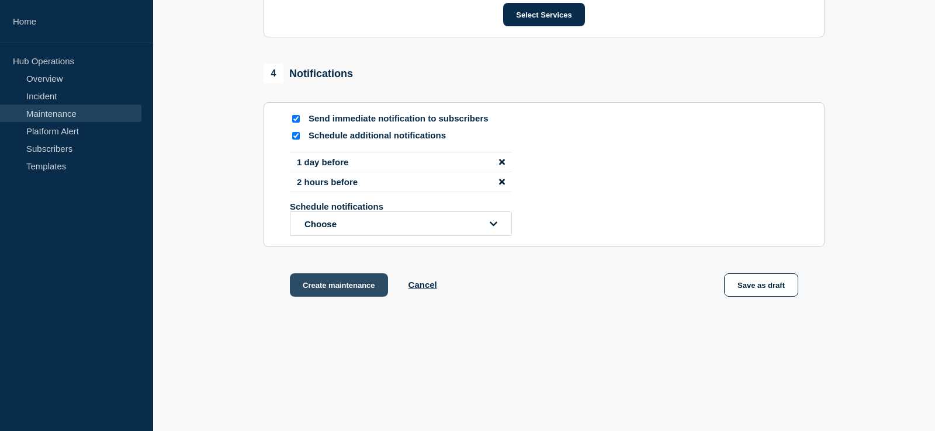
type input "Trunking of a new VLAN on the Nutanix VMs which host internet F5s and Firewalls…"
click at [337, 287] on button "Create maintenance" at bounding box center [339, 285] width 98 height 23
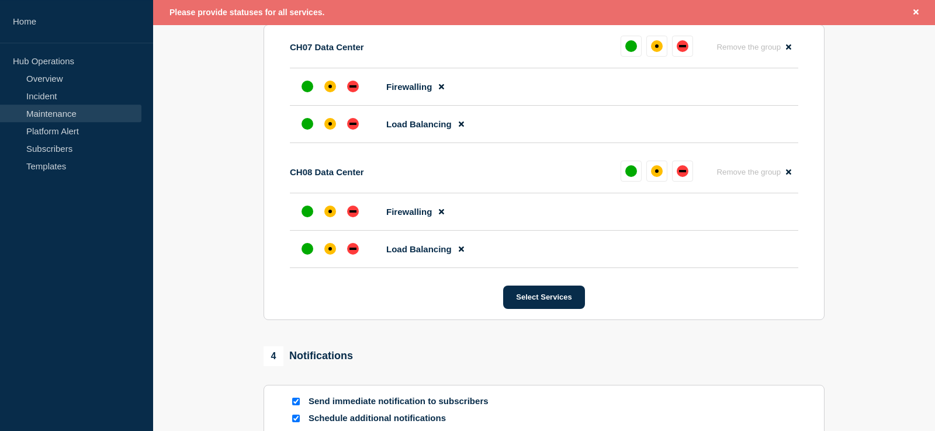
scroll to position [646, 0]
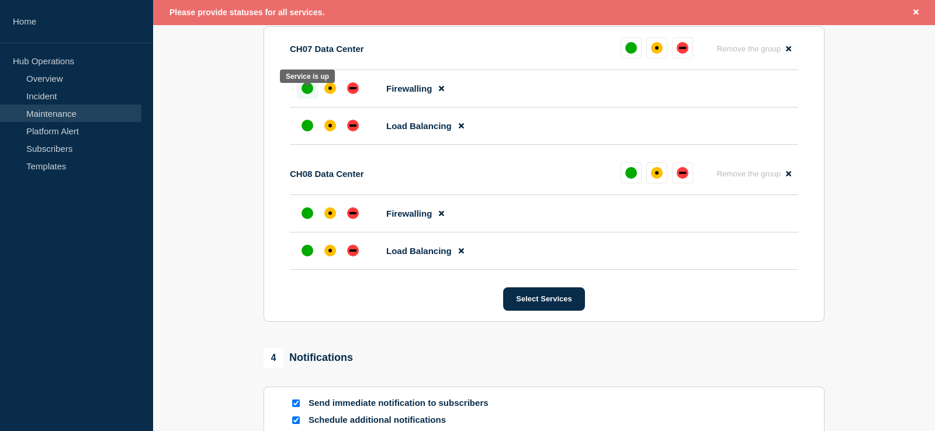
click at [306, 94] on div "up" at bounding box center [308, 88] width 12 height 12
click at [304, 136] on div at bounding box center [307, 125] width 21 height 21
click at [309, 219] on div "up" at bounding box center [308, 214] width 12 height 12
click at [306, 257] on div "up" at bounding box center [308, 251] width 12 height 12
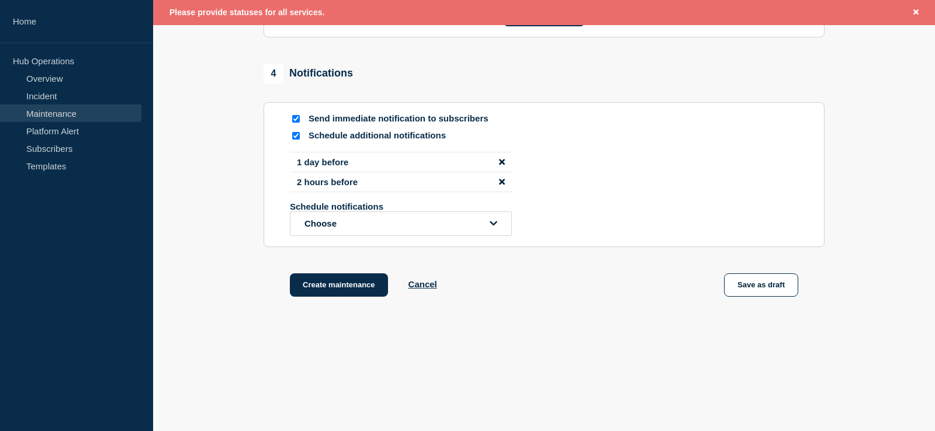
scroll to position [937, 0]
click at [334, 291] on button "Create maintenance" at bounding box center [339, 285] width 98 height 23
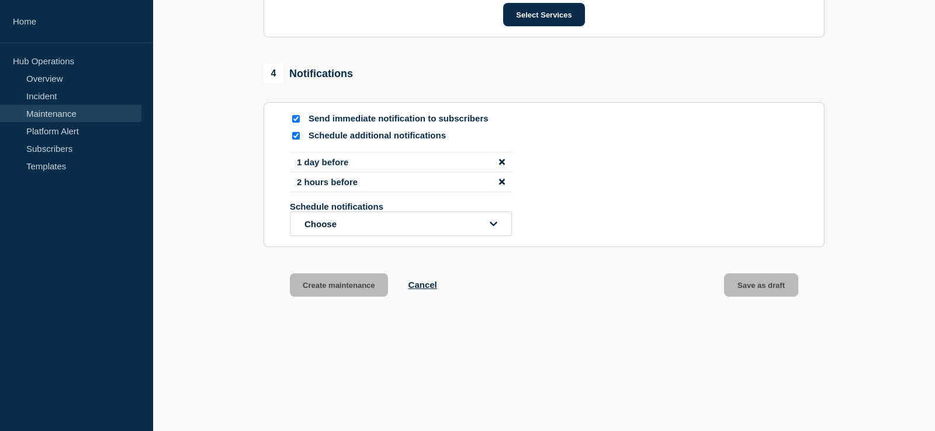
scroll to position [936, 0]
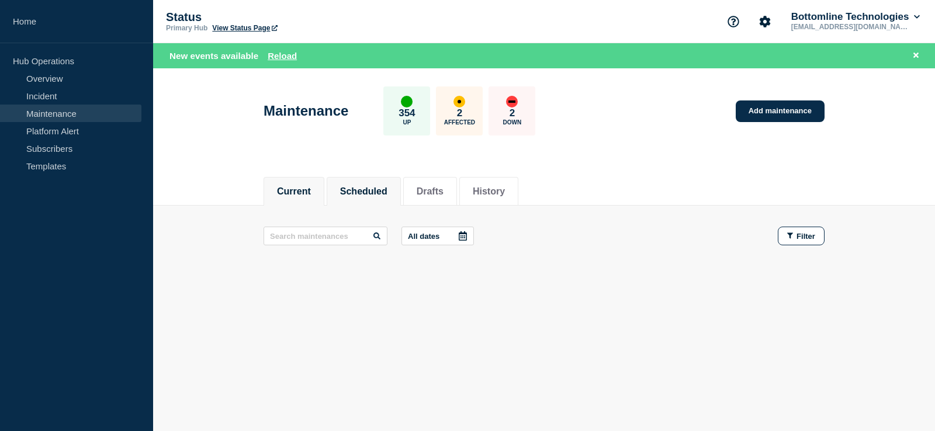
click at [383, 201] on li "Scheduled" at bounding box center [364, 191] width 74 height 29
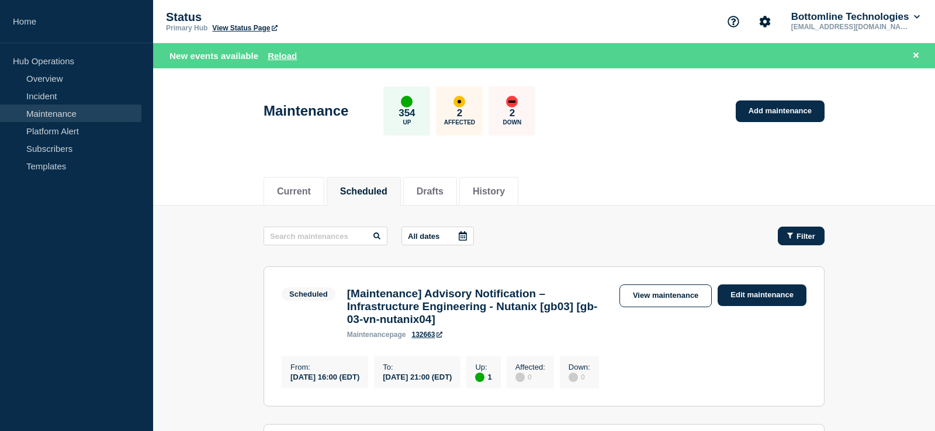
click at [789, 240] on div "Filter" at bounding box center [801, 236] width 28 height 9
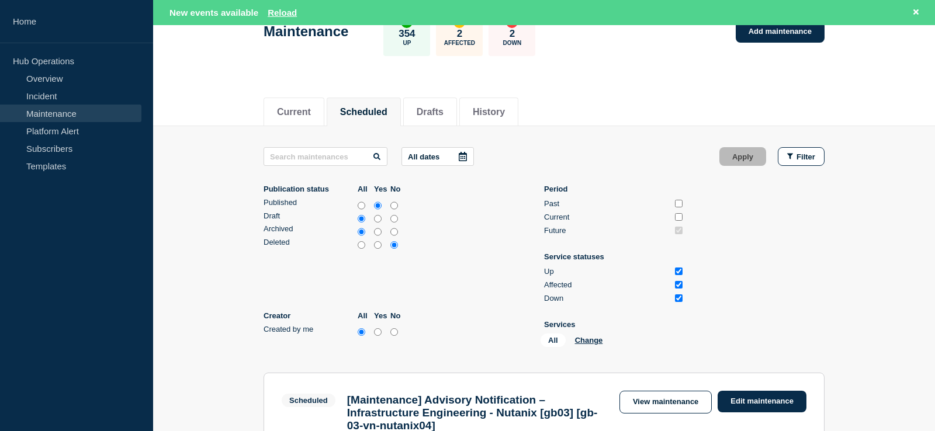
scroll to position [119, 0]
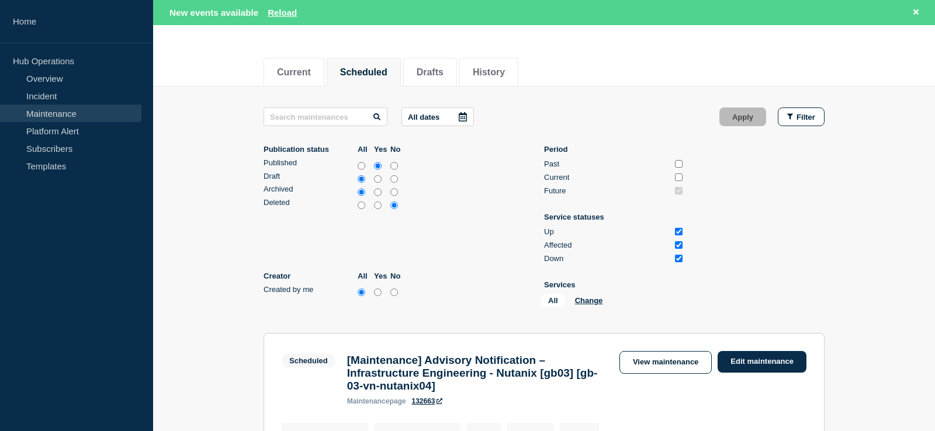
click at [381, 296] on input "yes" at bounding box center [378, 293] width 8 height 12
radio input "true"
click at [749, 111] on button "Apply" at bounding box center [743, 117] width 47 height 19
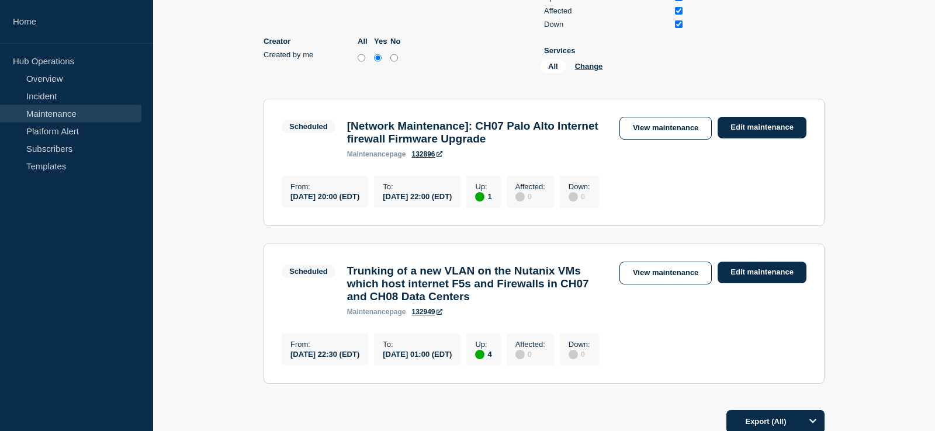
scroll to position [333, 0]
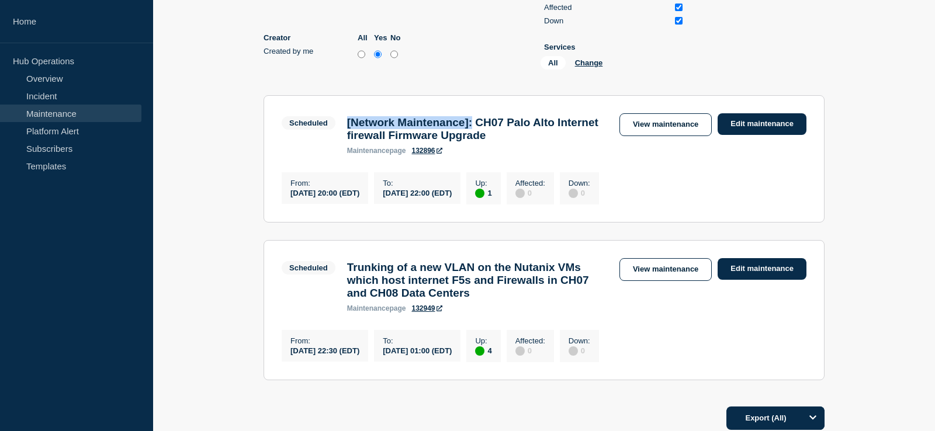
drag, startPoint x: 494, startPoint y: 130, endPoint x: 345, endPoint y: 127, distance: 149.1
click at [345, 127] on div "[Network Maintenance]: CH07 Palo Alto Internet firewall Firmware Upgrade mainte…" at bounding box center [477, 135] width 272 height 39
copy h3 "[Network Maintenance]:"
click at [777, 278] on link "Edit maintenance" at bounding box center [762, 269] width 89 height 22
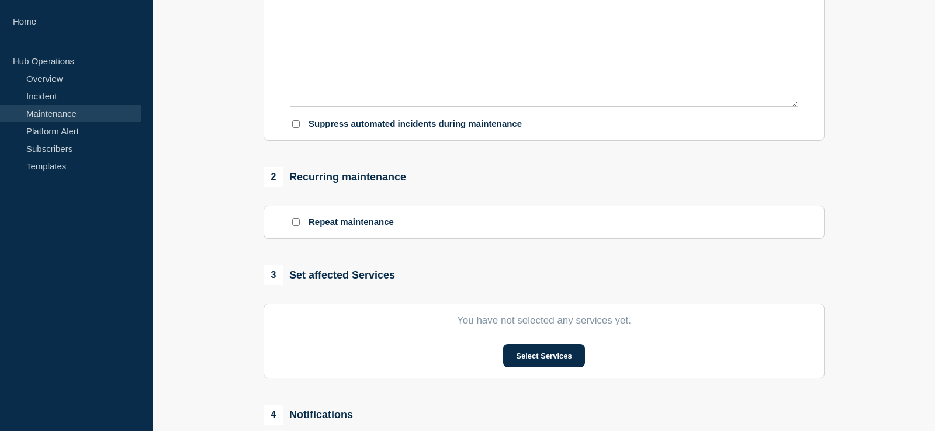
type input "Trunking of a new VLAN on the Nutanix VMs which host internet F5s and Firewalls…"
type input "2025-08-16"
type input "22:30"
type input "2025-08-17"
type input "01:00"
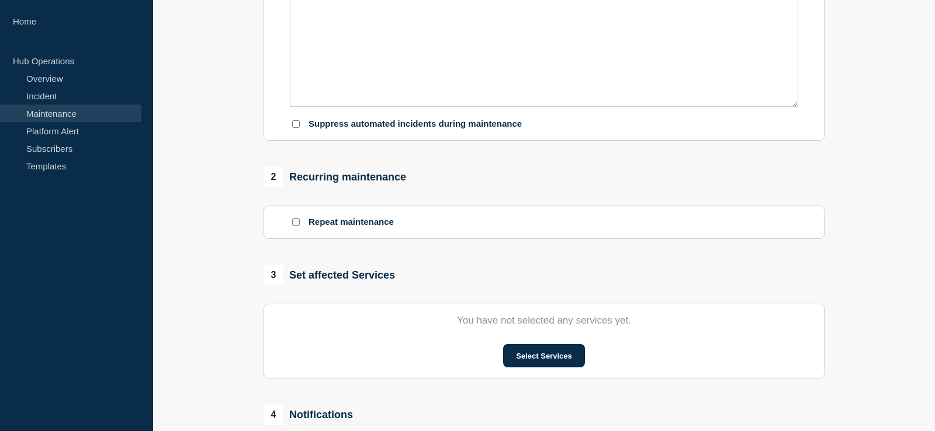
checkbox input "true"
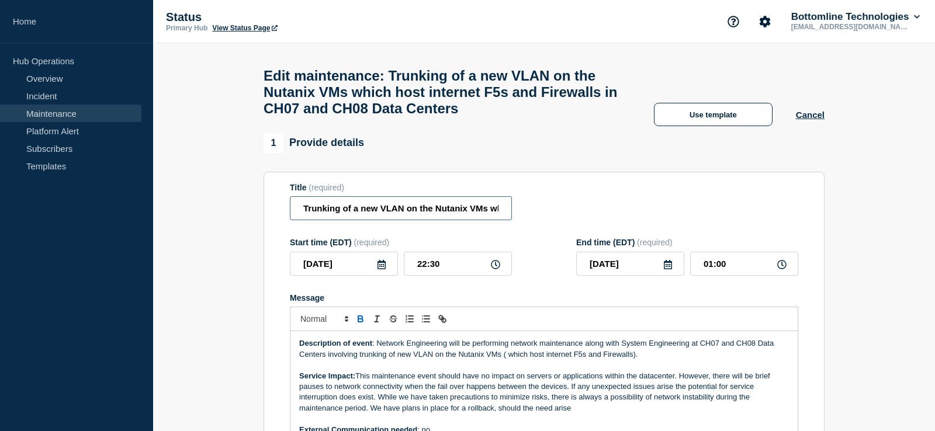
click at [305, 217] on input "Trunking of a new VLAN on the Nutanix VMs which host internet F5s and Firewalls…" at bounding box center [401, 208] width 222 height 24
paste input "[Network Maintenance]:"
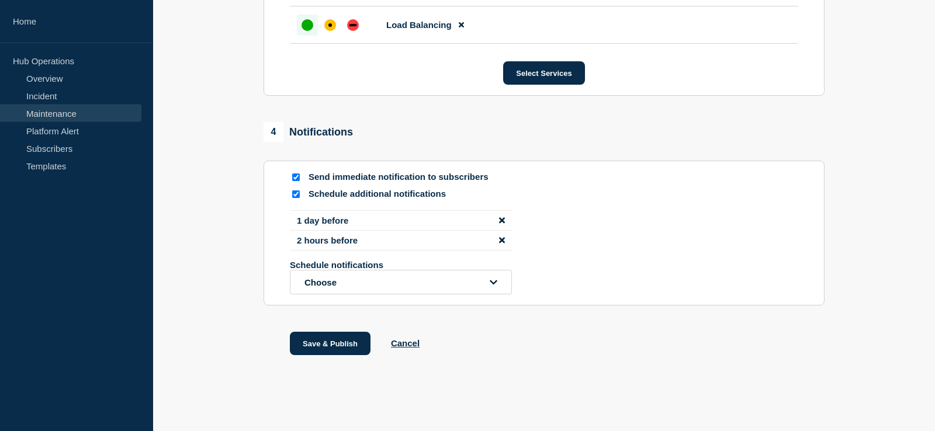
scroll to position [911, 0]
type input "[Network Maintenance]: Trunking of a new VLAN on the Nutanix VMs which host int…"
click at [295, 176] on input "Send immediate notification to subscribers" at bounding box center [296, 178] width 8 height 8
checkbox input "false"
click at [350, 340] on button "Save & Publish" at bounding box center [330, 343] width 81 height 23
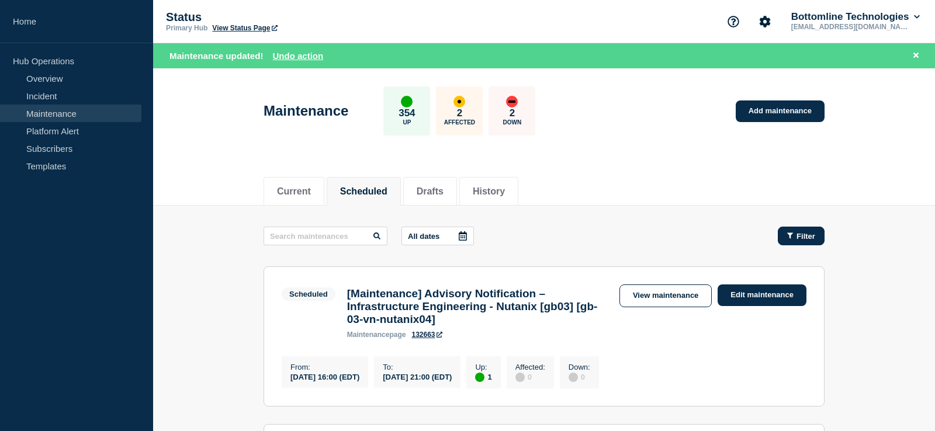
click at [818, 235] on button "Filter" at bounding box center [801, 236] width 47 height 19
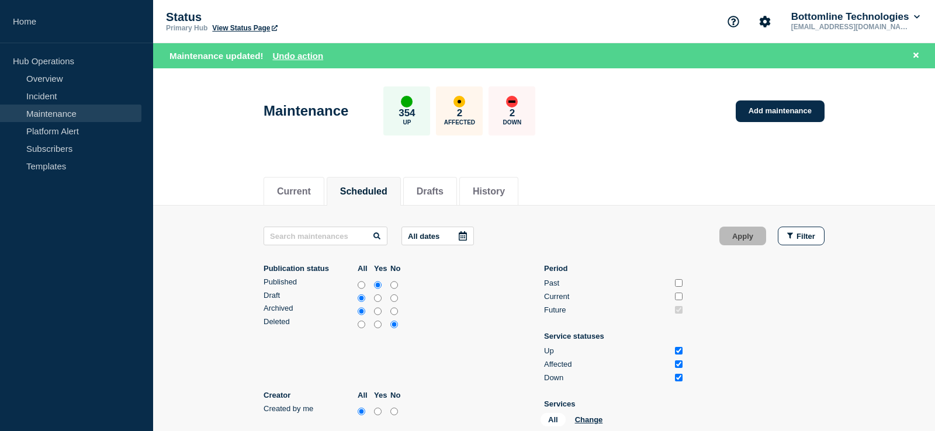
scroll to position [238, 0]
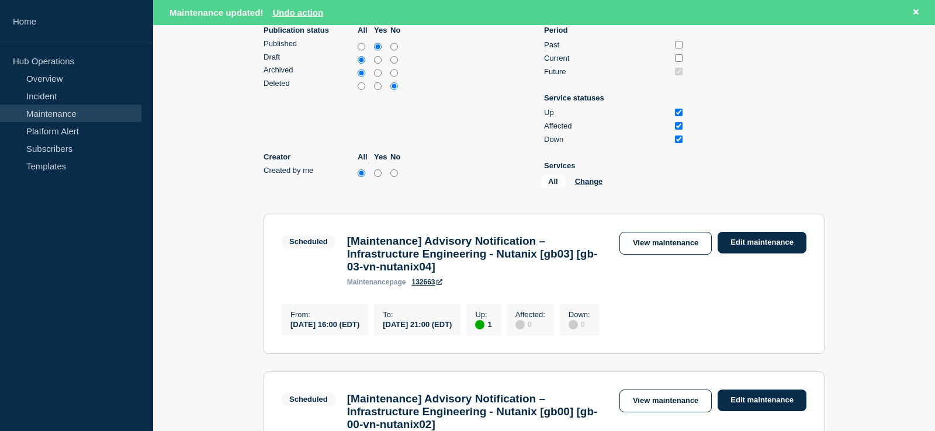
click at [378, 179] on input "yes" at bounding box center [378, 174] width 8 height 12
radio input "true"
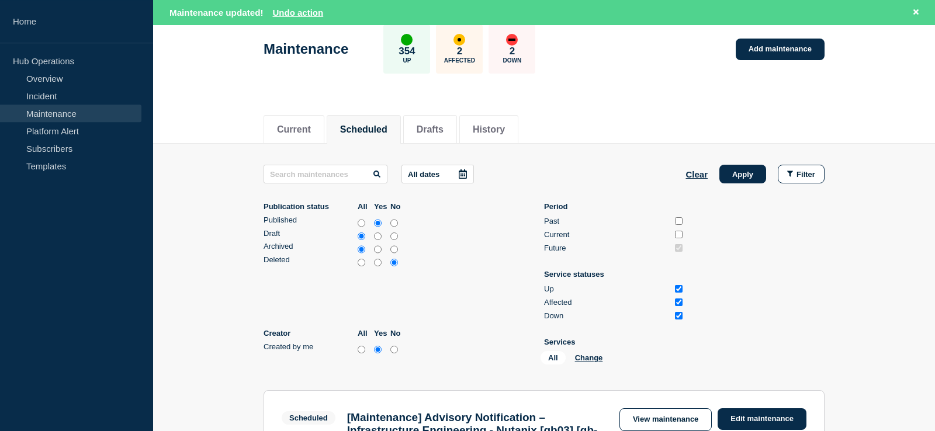
scroll to position [60, 0]
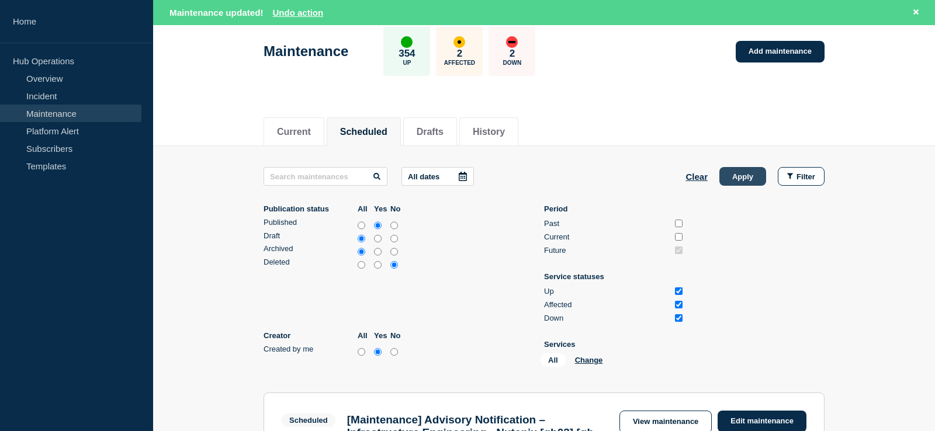
click at [746, 174] on button "Apply" at bounding box center [743, 176] width 47 height 19
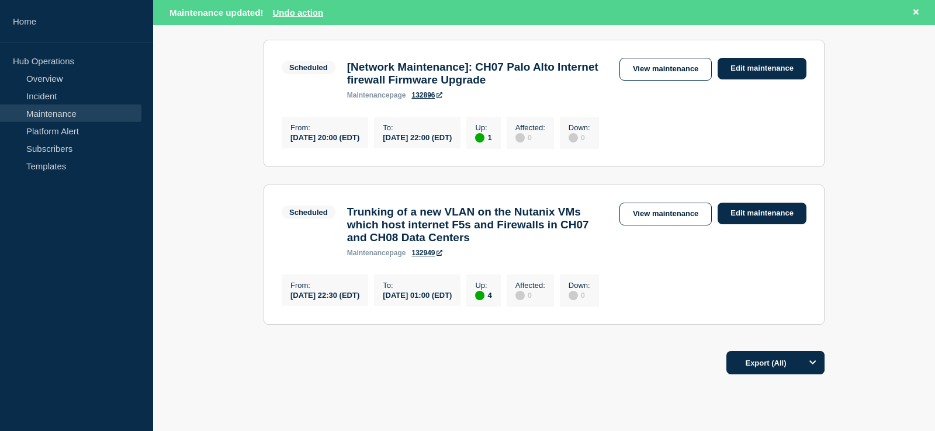
scroll to position [417, 0]
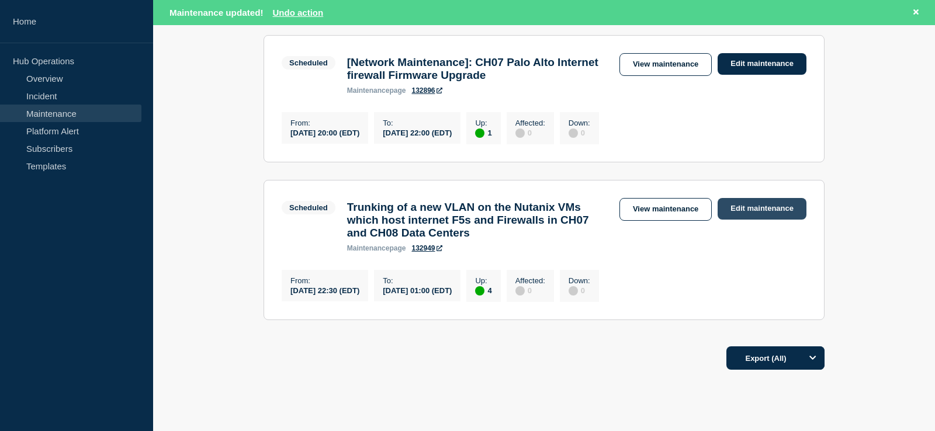
click at [758, 220] on link "Edit maintenance" at bounding box center [762, 209] width 89 height 22
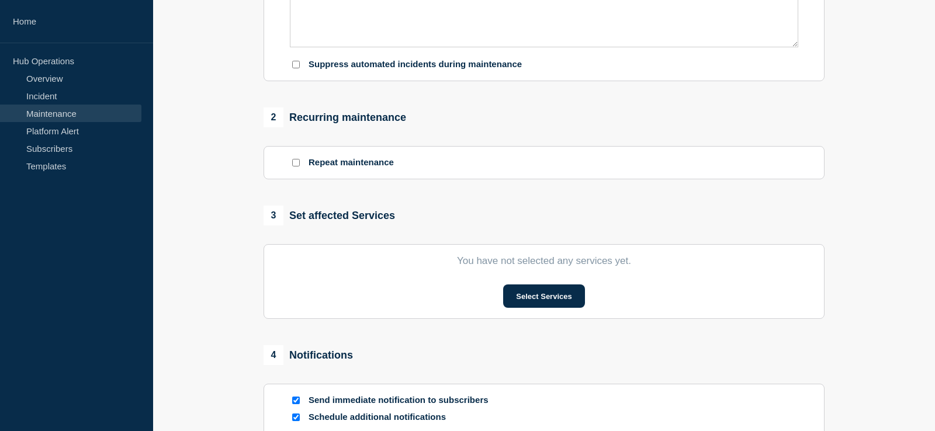
type input "Trunking of a new VLAN on the Nutanix VMs which host internet F5s and Firewalls…"
type input "2025-08-16"
type input "22:30"
type input "2025-08-17"
type input "01:00"
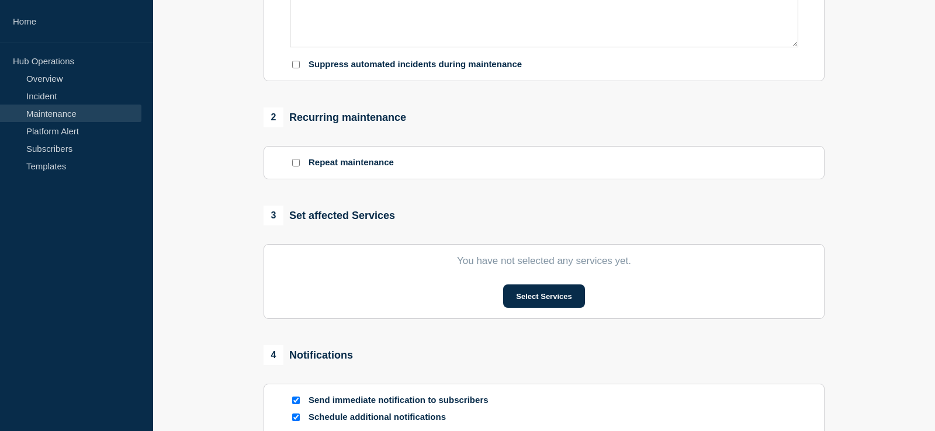
checkbox input "true"
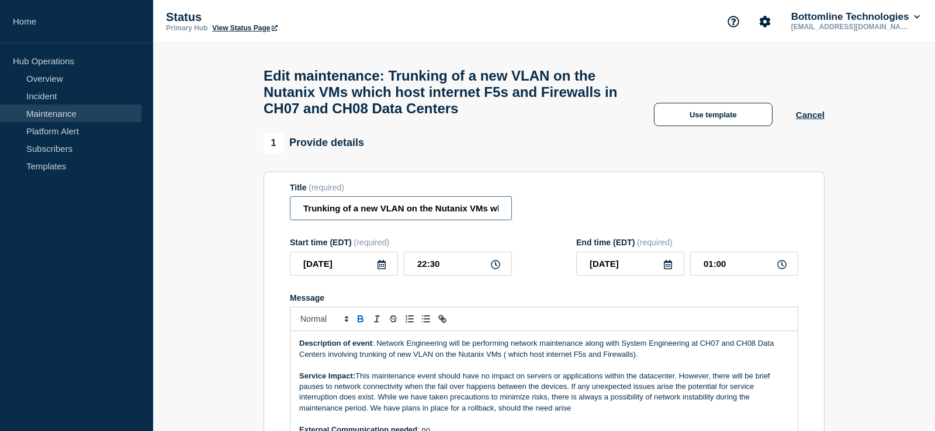
click at [296, 212] on input "Trunking of a new VLAN on the Nutanix VMs which host internet F5s and Firewalls…" at bounding box center [401, 208] width 222 height 24
paste input "[Network Maintenance]:"
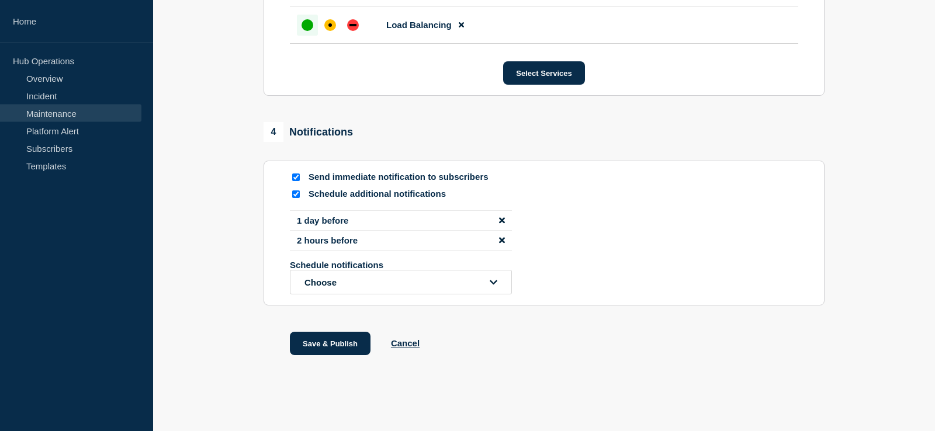
scroll to position [911, 0]
type input "[Network Maintenance]: Trunking of a new VLAN on the Nutanix VMs which host int…"
click at [340, 336] on button "Save & Publish" at bounding box center [330, 343] width 81 height 23
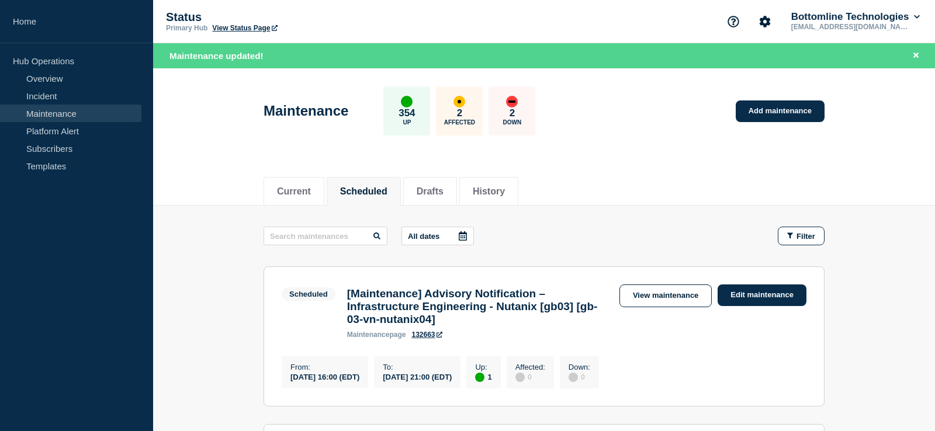
scroll to position [179, 0]
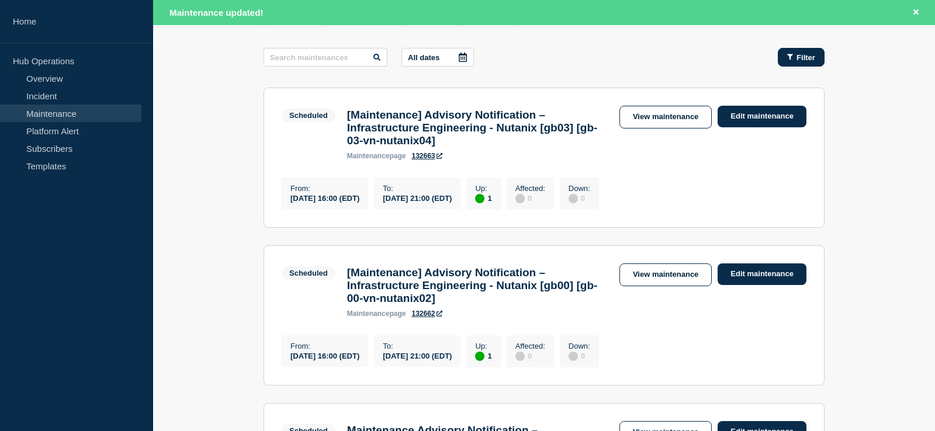
click at [807, 60] on span "Filter" at bounding box center [806, 57] width 19 height 9
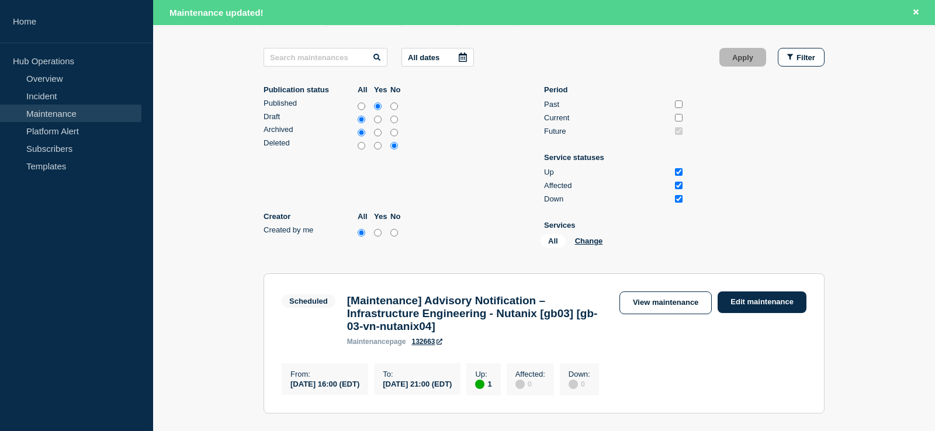
click at [376, 237] on input "yes" at bounding box center [378, 233] width 8 height 12
radio input "true"
click at [752, 64] on button "Apply" at bounding box center [743, 57] width 47 height 19
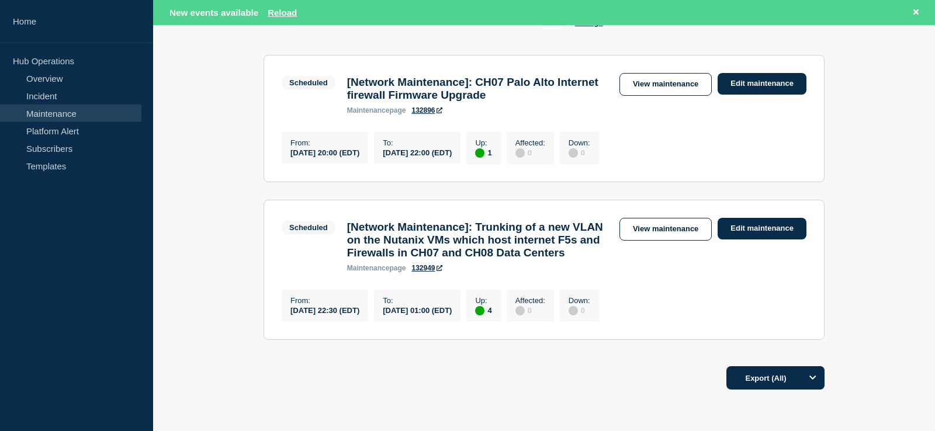
scroll to position [417, 0]
